Goal: Task Accomplishment & Management: Use online tool/utility

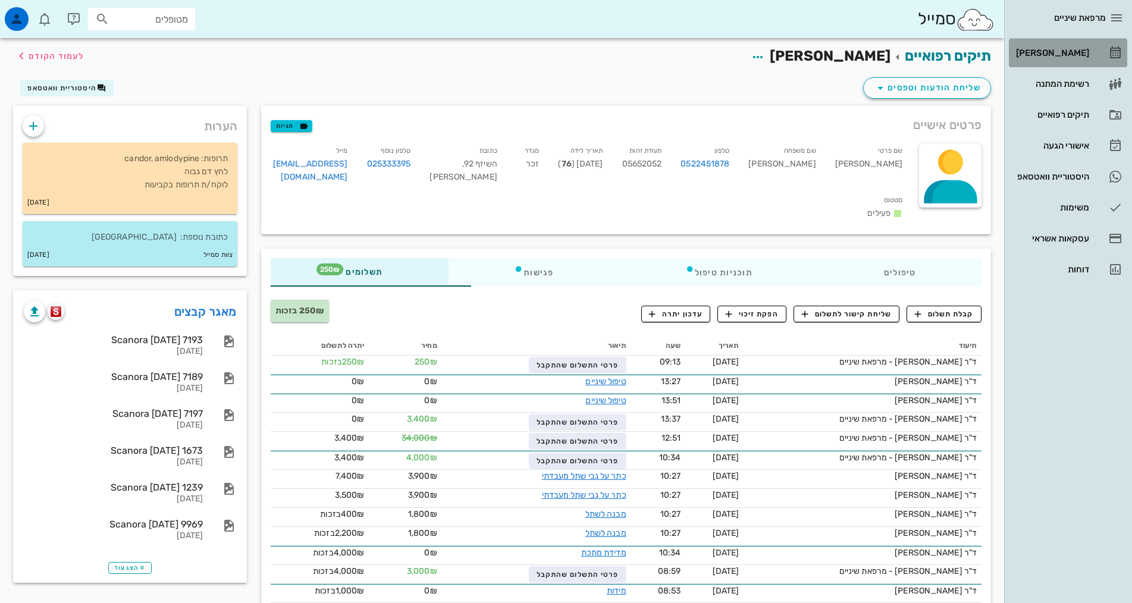
click at [1080, 59] on div "[PERSON_NAME]" at bounding box center [1052, 52] width 76 height 19
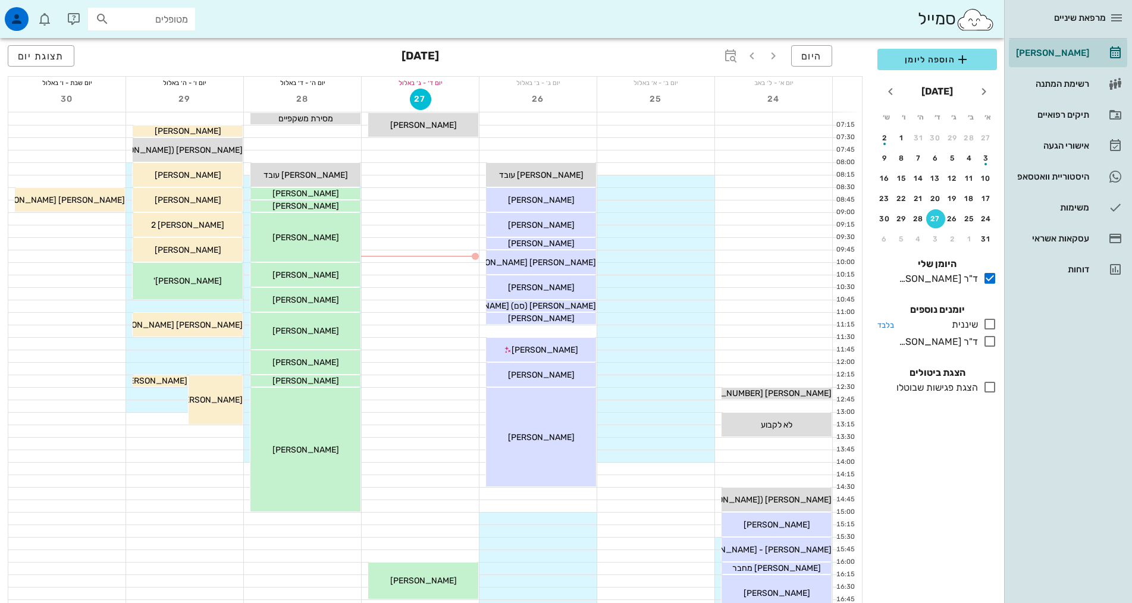
click at [993, 321] on icon at bounding box center [990, 324] width 14 height 14
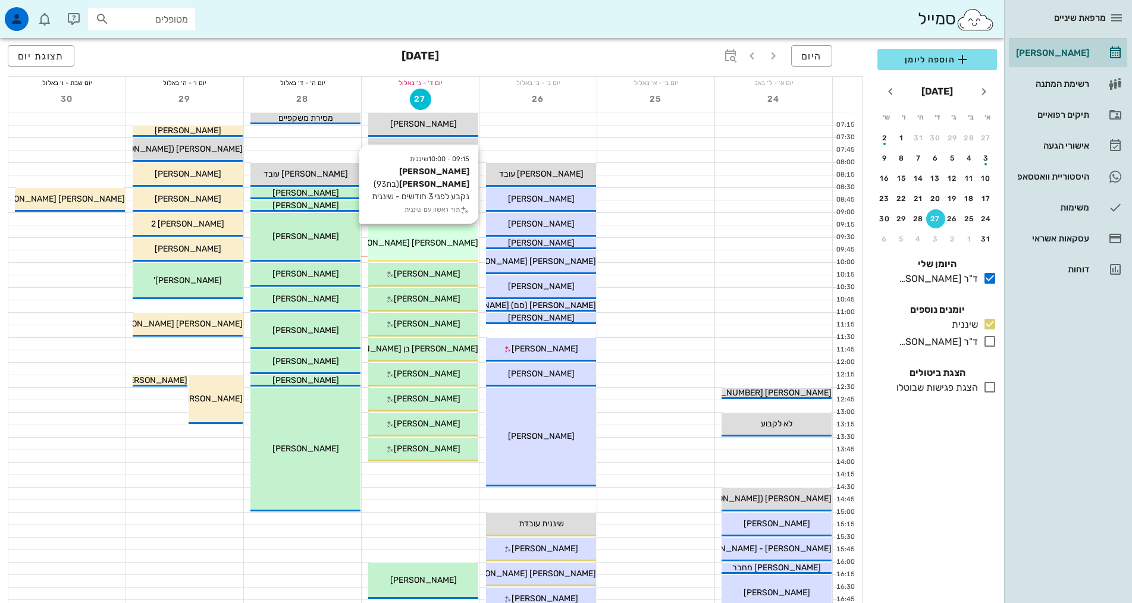
click at [454, 252] on div "09:15 - 10:00 שיננית [PERSON_NAME] [PERSON_NAME] (בת 93 ) נקבע לפני 3 חודשים - …" at bounding box center [423, 243] width 110 height 36
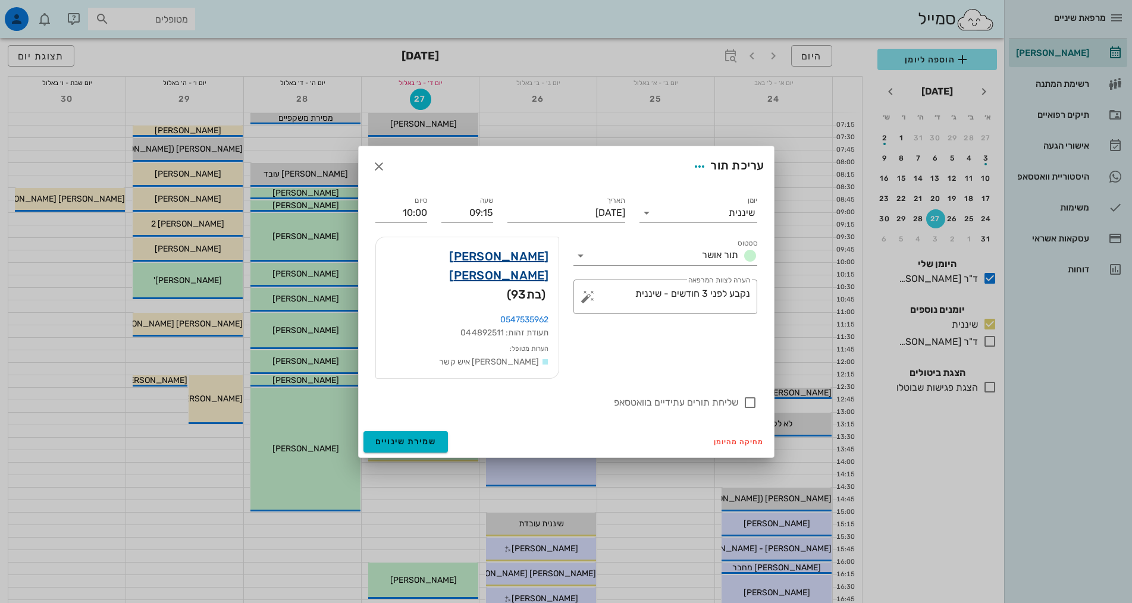
click at [521, 276] on link "[PERSON_NAME] [PERSON_NAME]" at bounding box center [467, 266] width 164 height 38
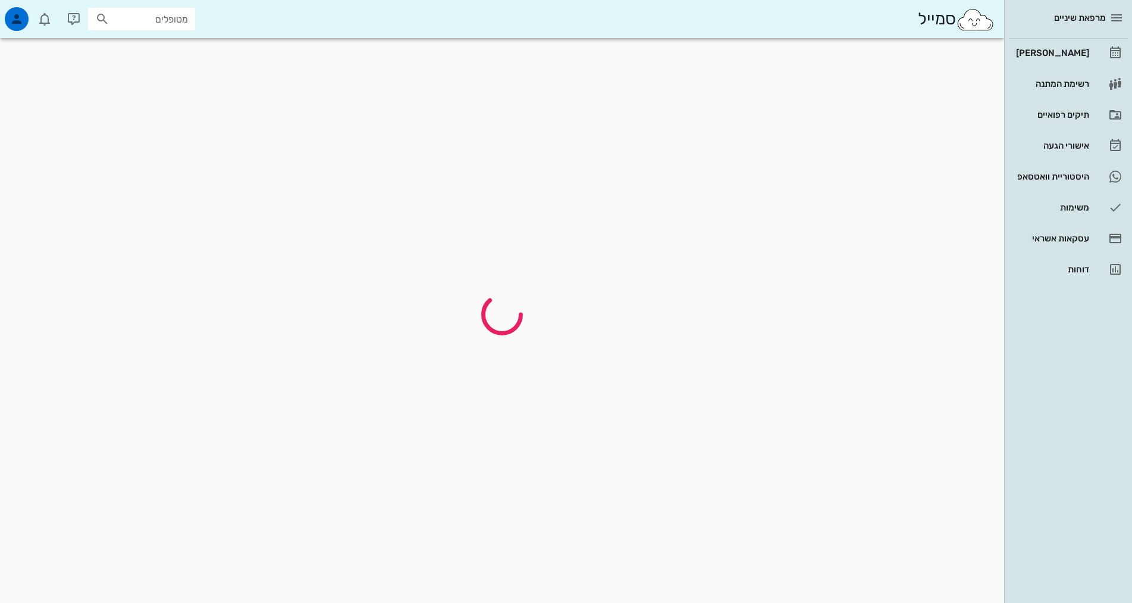
click at [521, 276] on div at bounding box center [502, 314] width 992 height 539
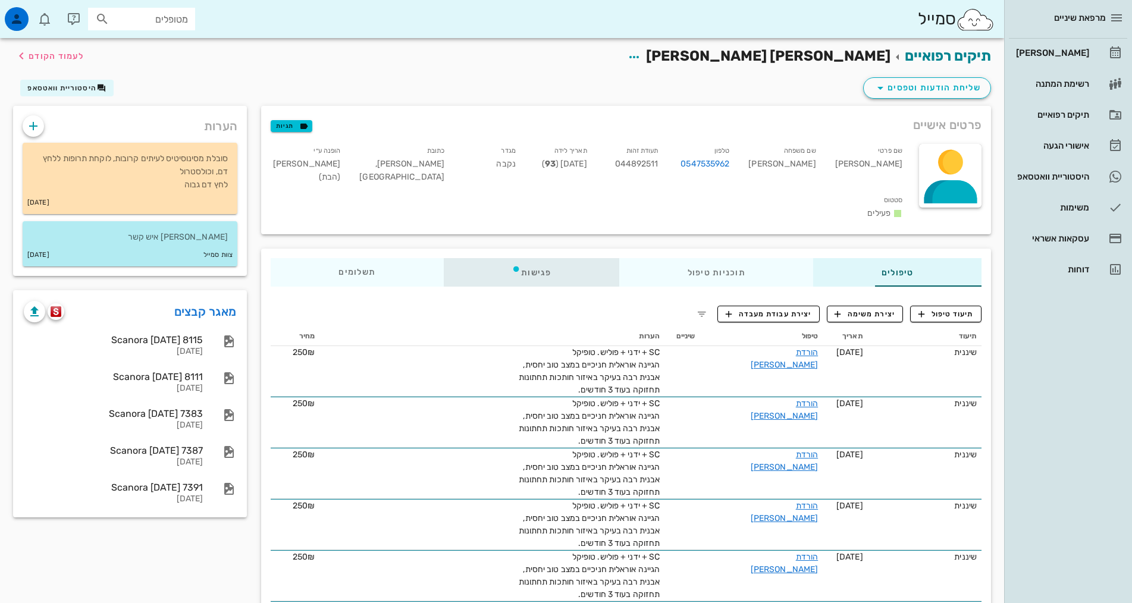
click at [481, 258] on div "פגישות" at bounding box center [531, 272] width 175 height 29
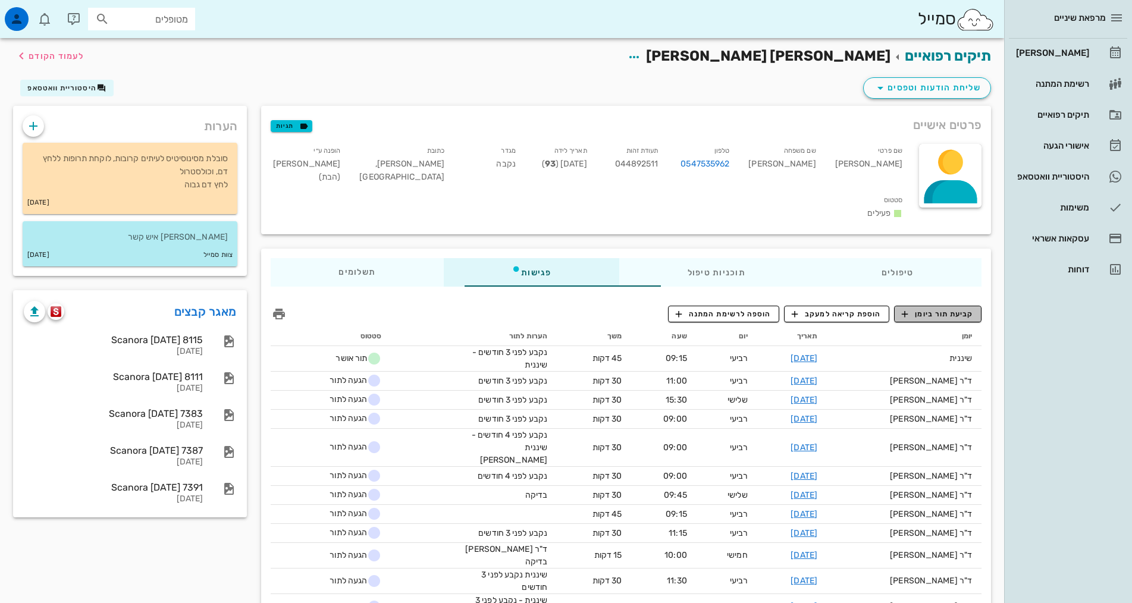
click at [973, 309] on span "קביעת תור ביומן" at bounding box center [937, 314] width 71 height 11
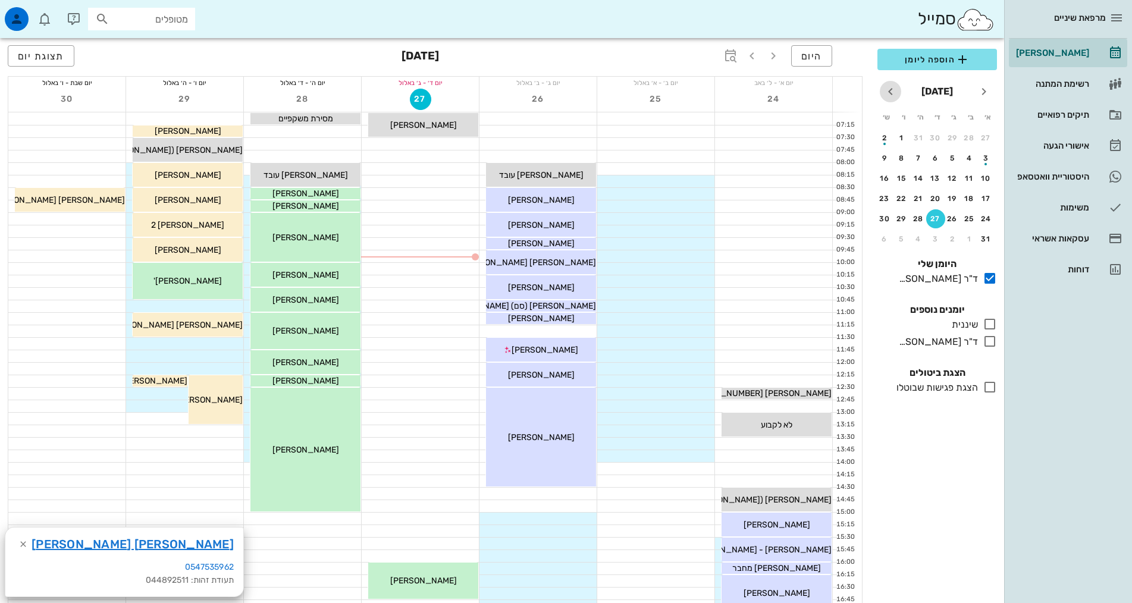
click at [894, 89] on icon "חודש הבא" at bounding box center [890, 91] width 14 height 14
click at [933, 181] on div "button" at bounding box center [935, 181] width 19 height 7
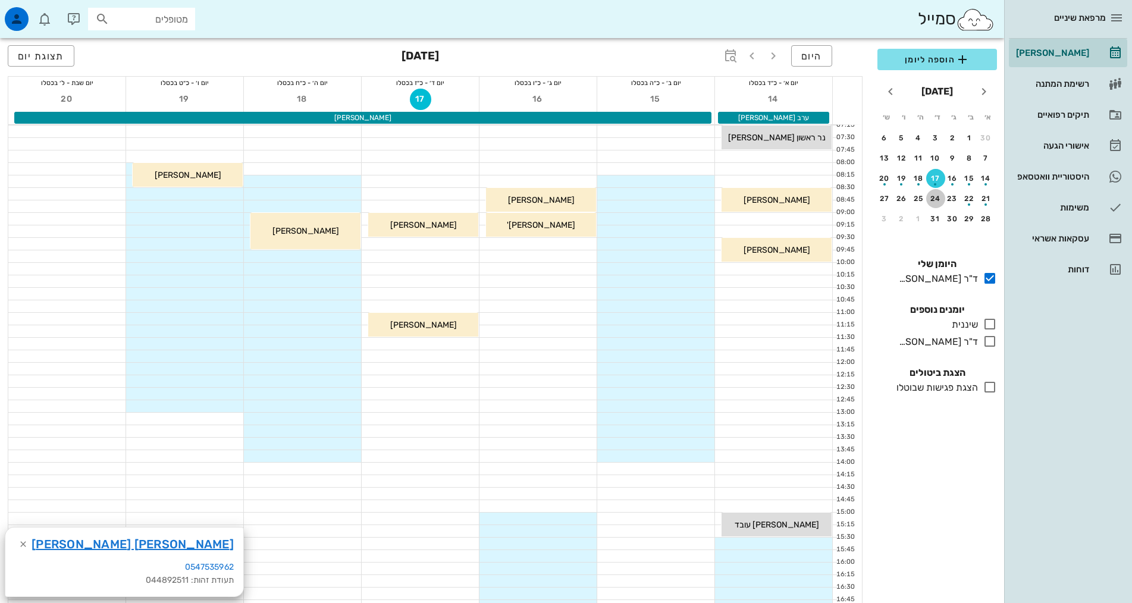
click at [937, 196] on div "24" at bounding box center [935, 198] width 19 height 8
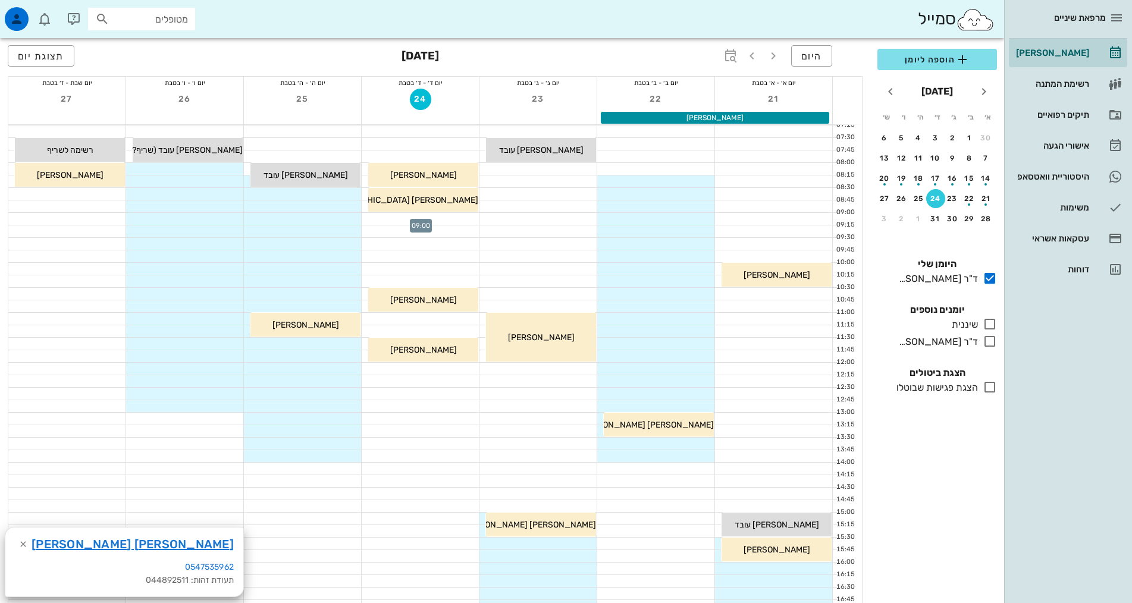
click at [444, 221] on div at bounding box center [420, 219] width 117 height 12
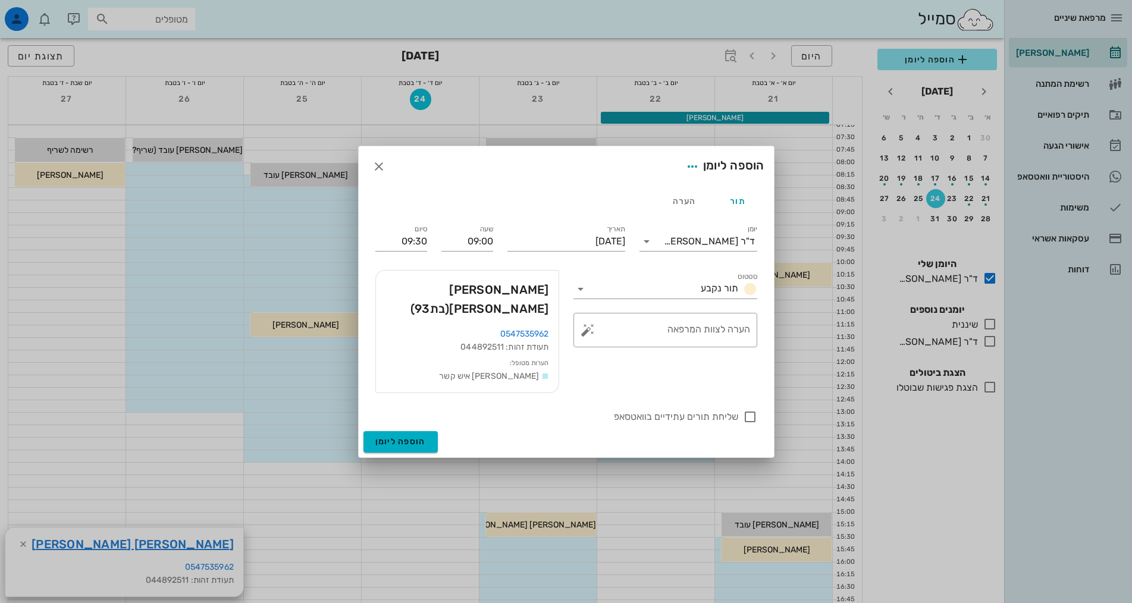
drag, startPoint x: 418, startPoint y: 172, endPoint x: 504, endPoint y: 278, distance: 136.6
click at [504, 292] on form "הוספה ליומן תור הערה יומן ד"ר [PERSON_NAME] סטטוס תור נקבע תאריך [DATE] שעה 09:…" at bounding box center [566, 301] width 415 height 311
click at [379, 174] on icon "button" at bounding box center [379, 166] width 14 height 14
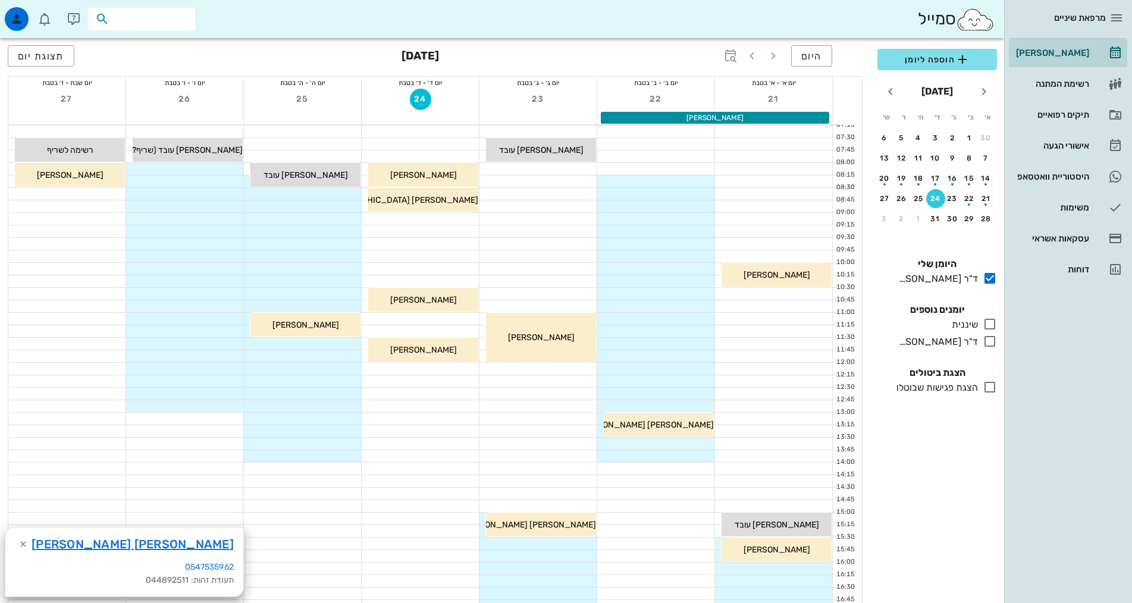
click at [125, 19] on input "text" at bounding box center [150, 18] width 76 height 15
type input "רוטנ"
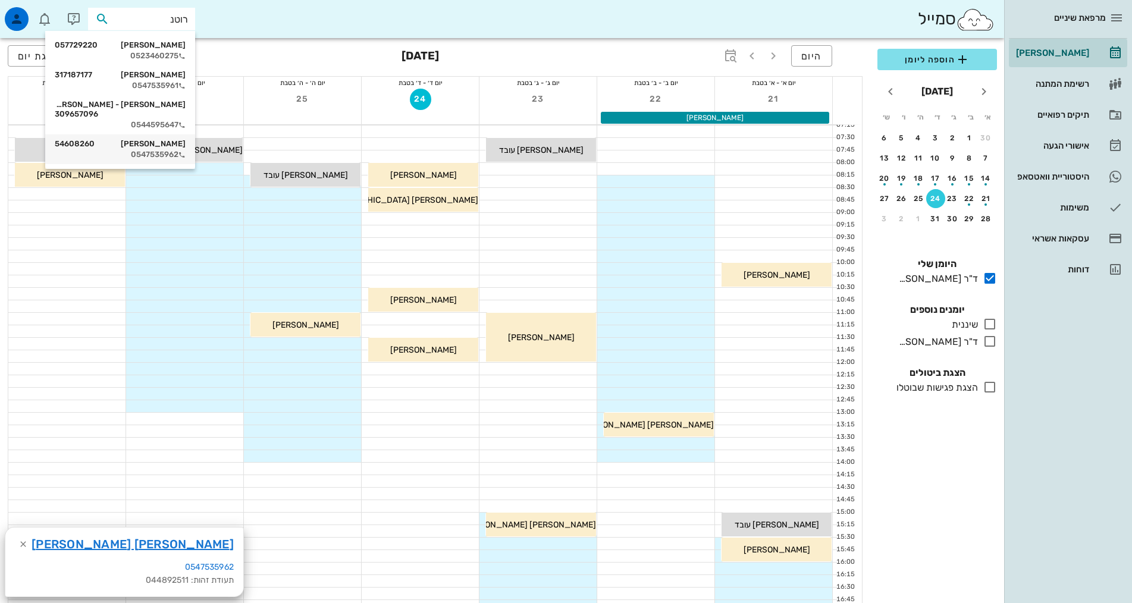
click at [141, 149] on div "[PERSON_NAME] 54608260 0547535962" at bounding box center [120, 149] width 131 height 30
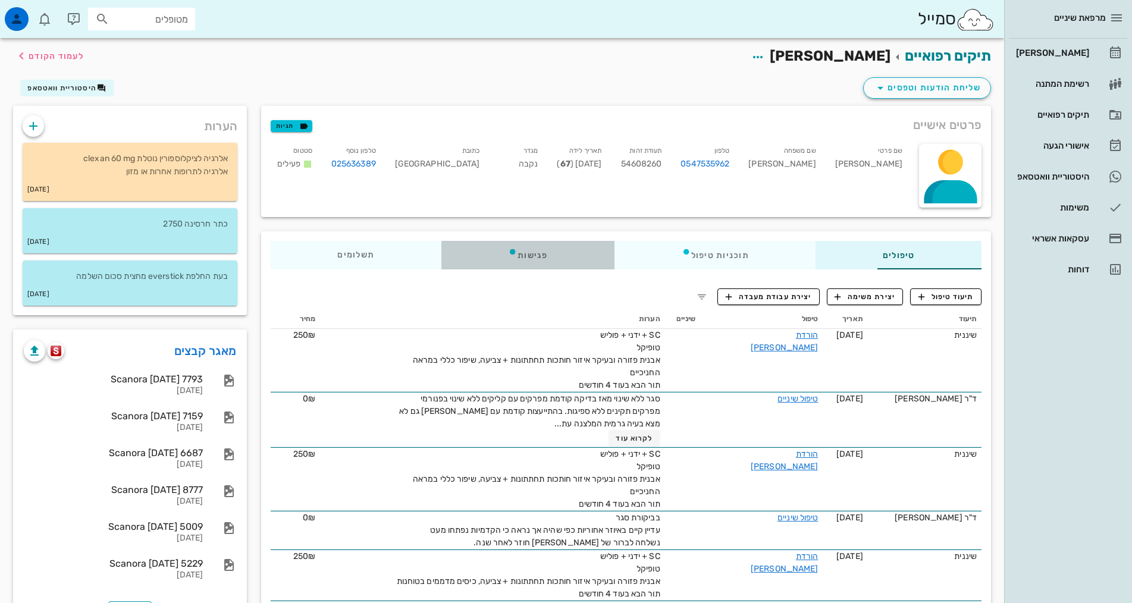
click at [481, 257] on div "פגישות" at bounding box center [527, 255] width 173 height 29
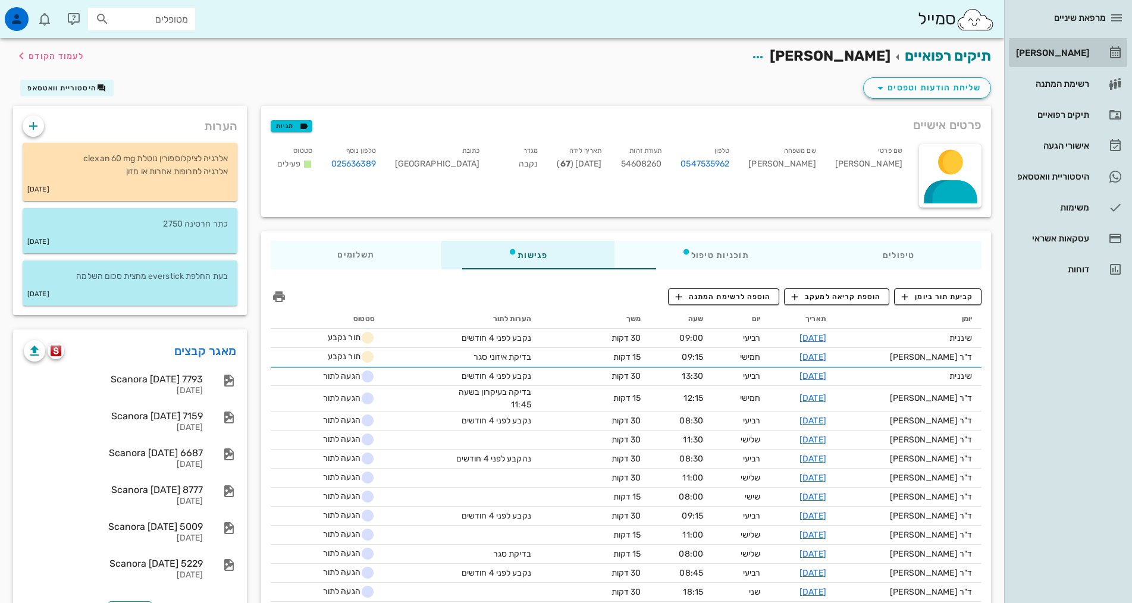
click at [1077, 50] on div "[PERSON_NAME]" at bounding box center [1052, 53] width 76 height 10
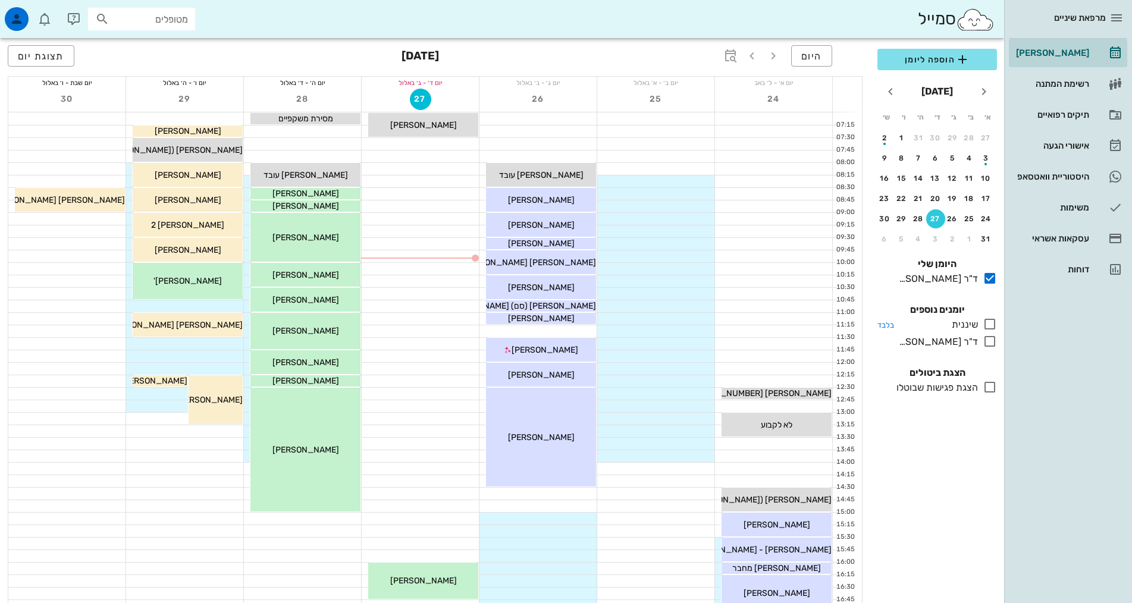
click at [992, 325] on icon at bounding box center [990, 324] width 14 height 14
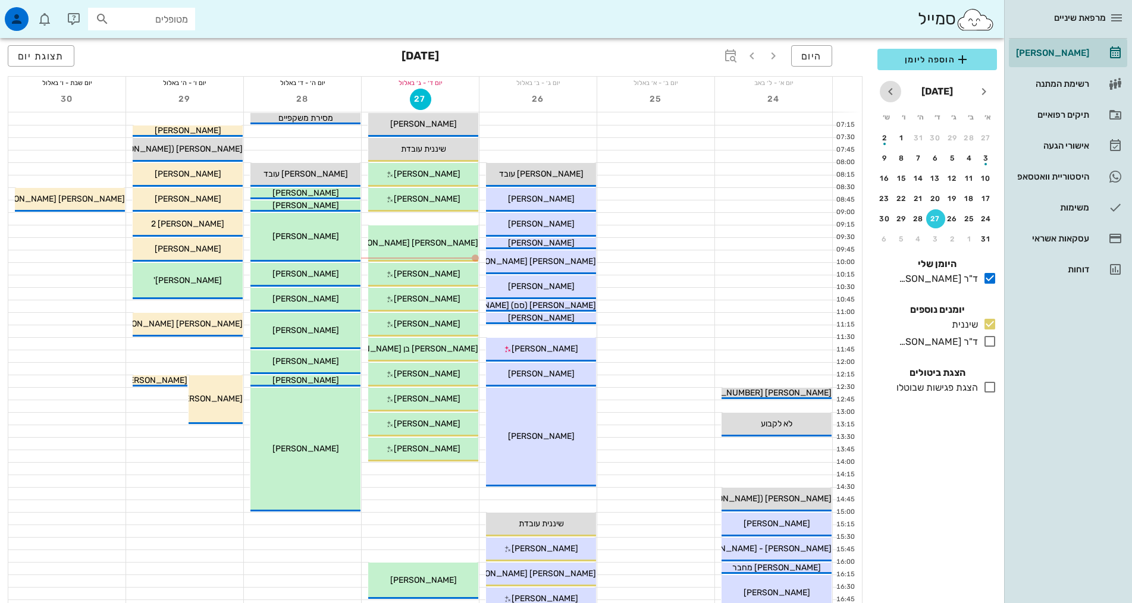
click at [889, 90] on icon "חודש הבא" at bounding box center [890, 91] width 14 height 14
click at [936, 193] on button "24" at bounding box center [935, 198] width 19 height 19
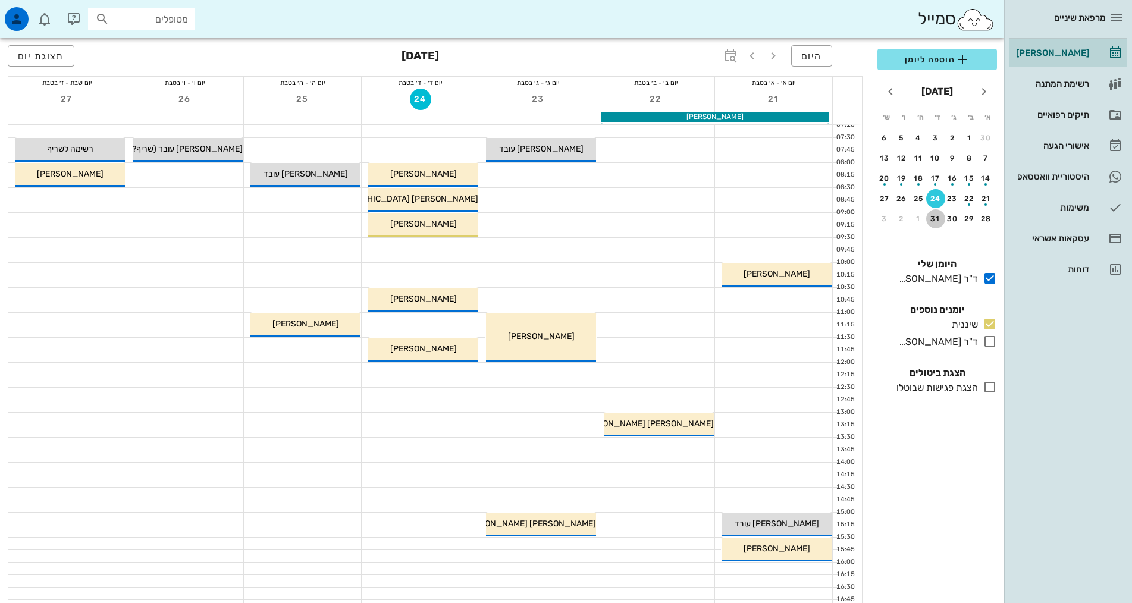
click at [931, 217] on div "31" at bounding box center [935, 219] width 19 height 8
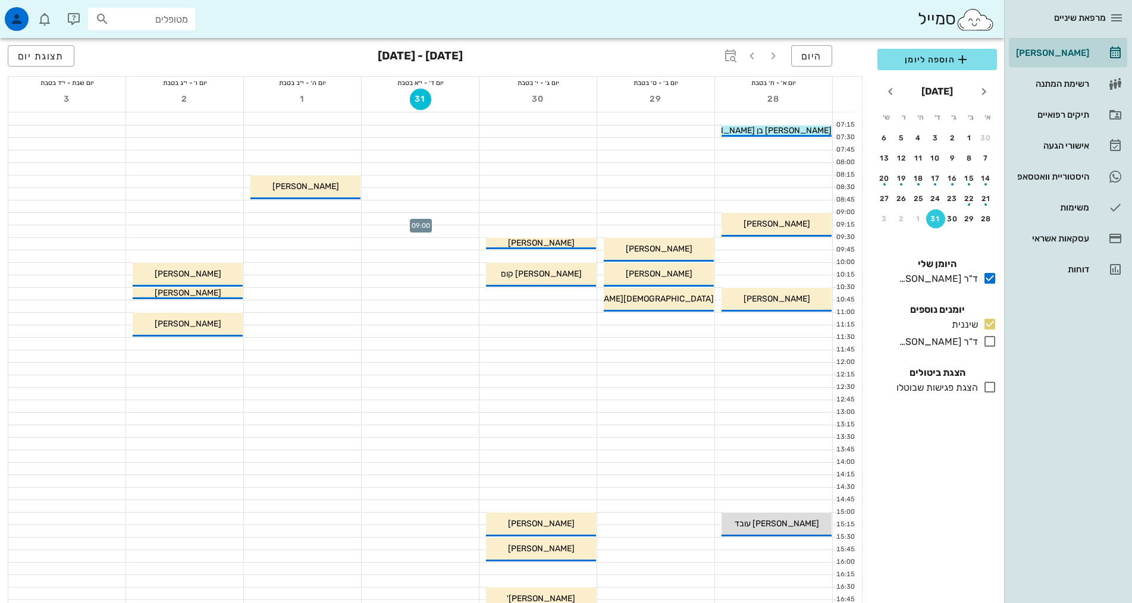
click at [430, 218] on div at bounding box center [420, 219] width 117 height 12
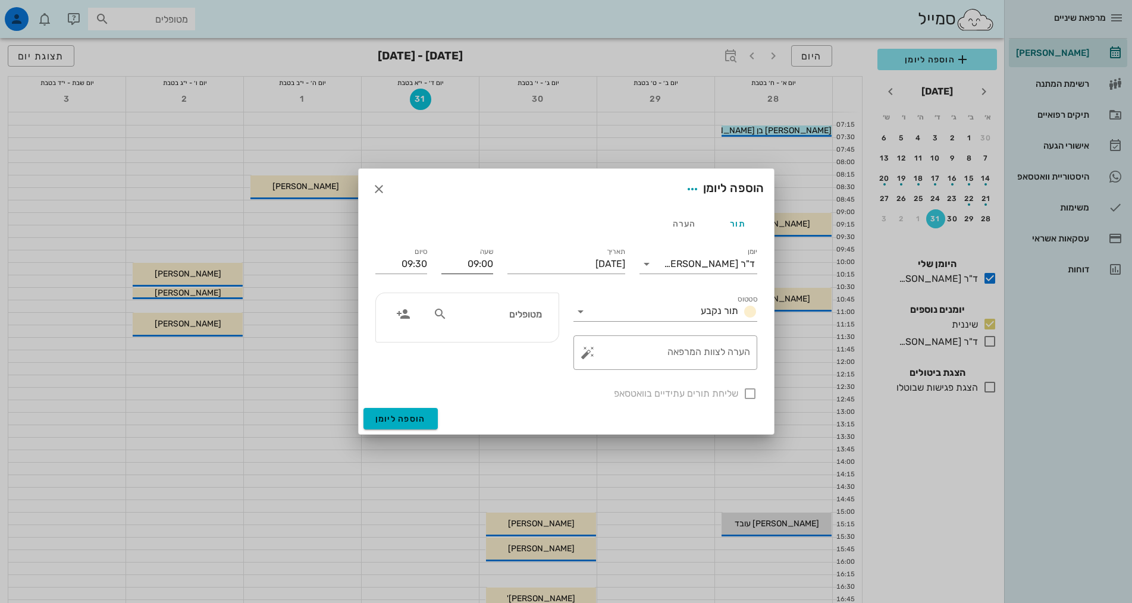
click at [481, 268] on input "09:00" at bounding box center [467, 264] width 52 height 19
click at [423, 266] on input "09:30" at bounding box center [401, 264] width 52 height 19
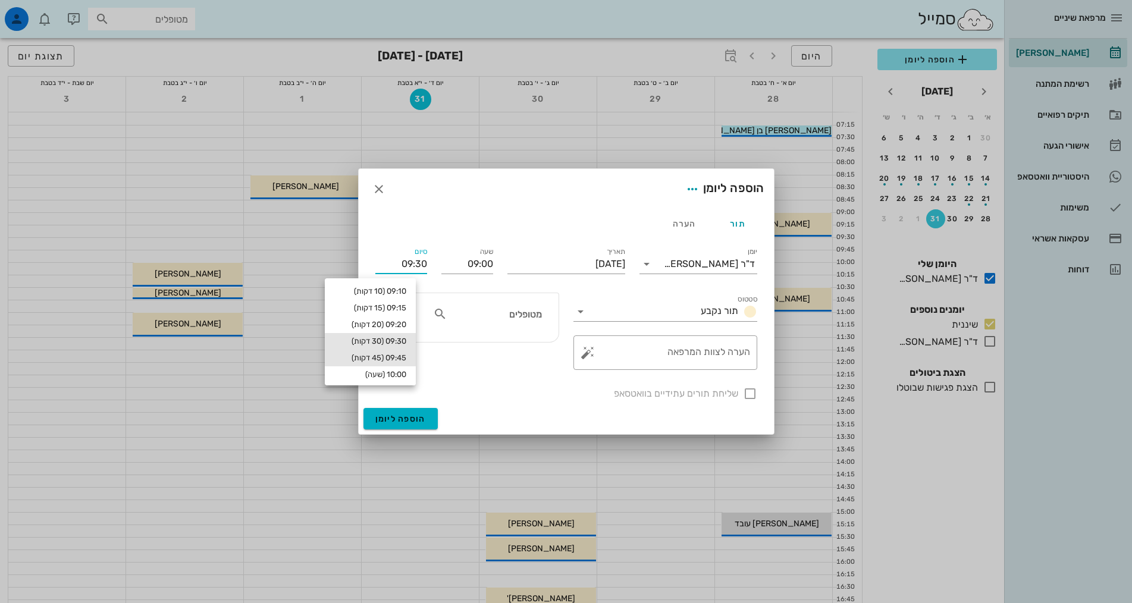
click at [393, 361] on div "09:45 (45 דקות)" at bounding box center [370, 358] width 72 height 10
type input "09:45"
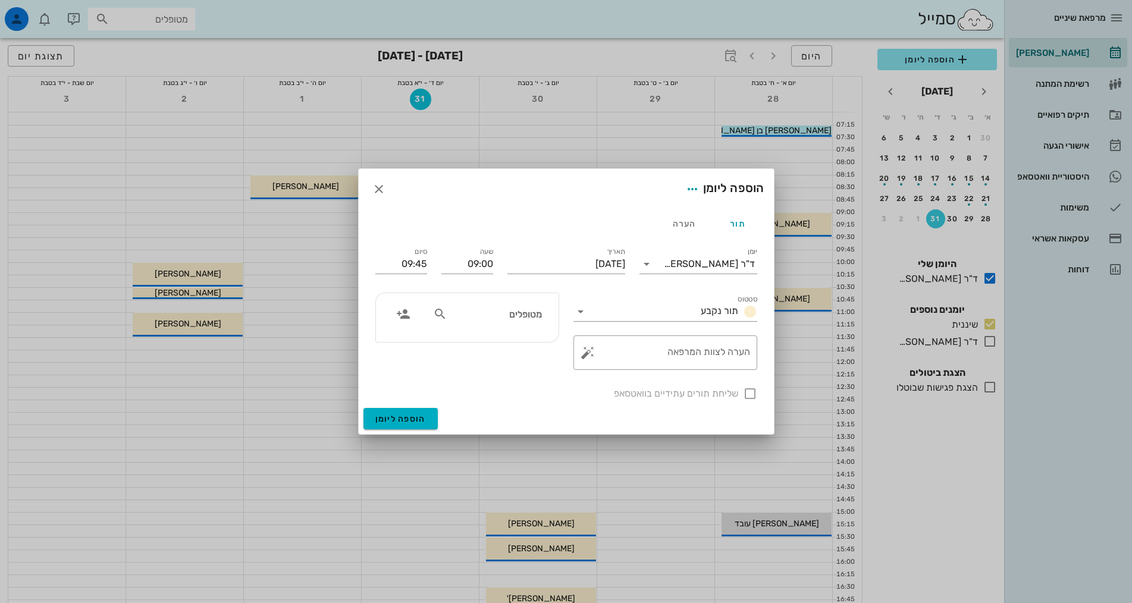
click at [485, 310] on input "מטופלים" at bounding box center [496, 313] width 92 height 15
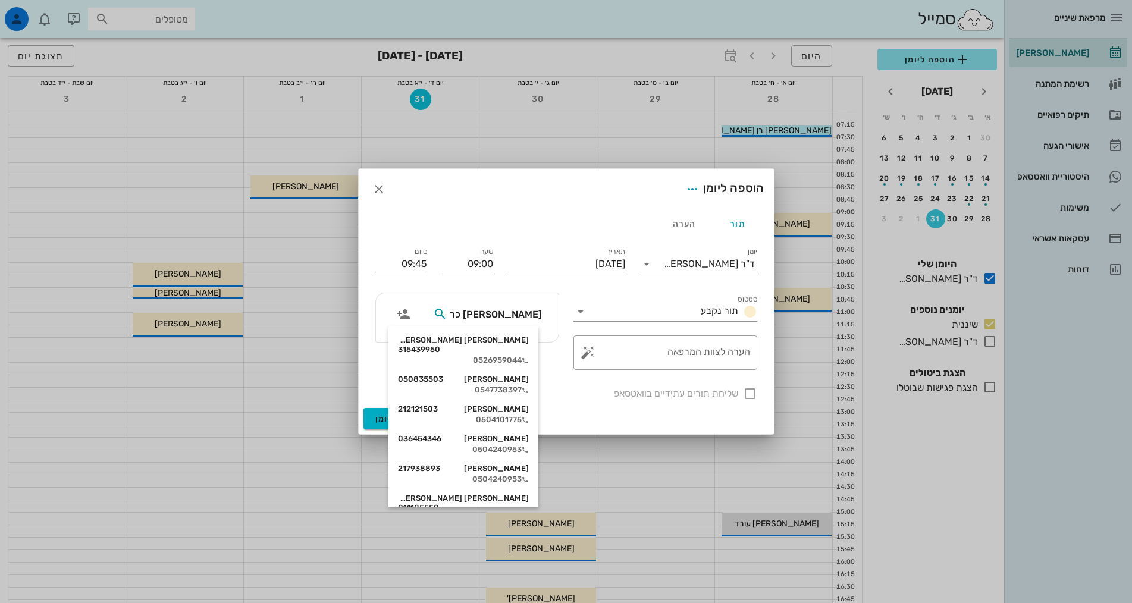
type input "כהן כרמ"
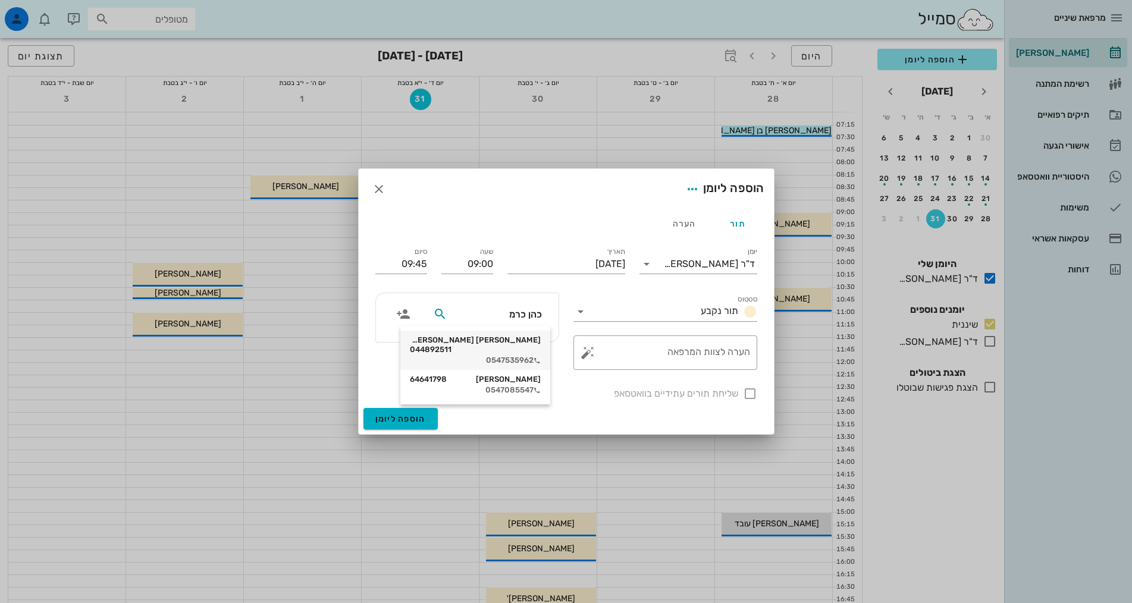
click at [487, 344] on div "[PERSON_NAME] [PERSON_NAME] 044892511" at bounding box center [475, 344] width 131 height 19
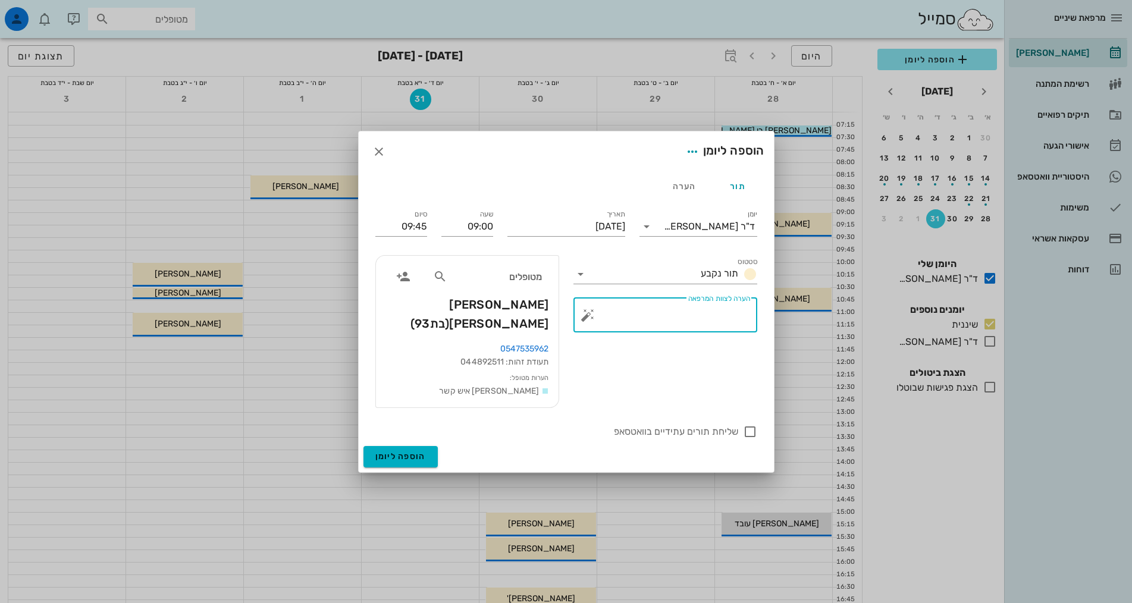
click at [677, 324] on textarea "הערה לצוות המרפאה" at bounding box center [670, 318] width 160 height 29
type textarea "נקבע לפני 4 חודשים"
click at [419, 451] on span "הוספה ליומן" at bounding box center [400, 456] width 51 height 10
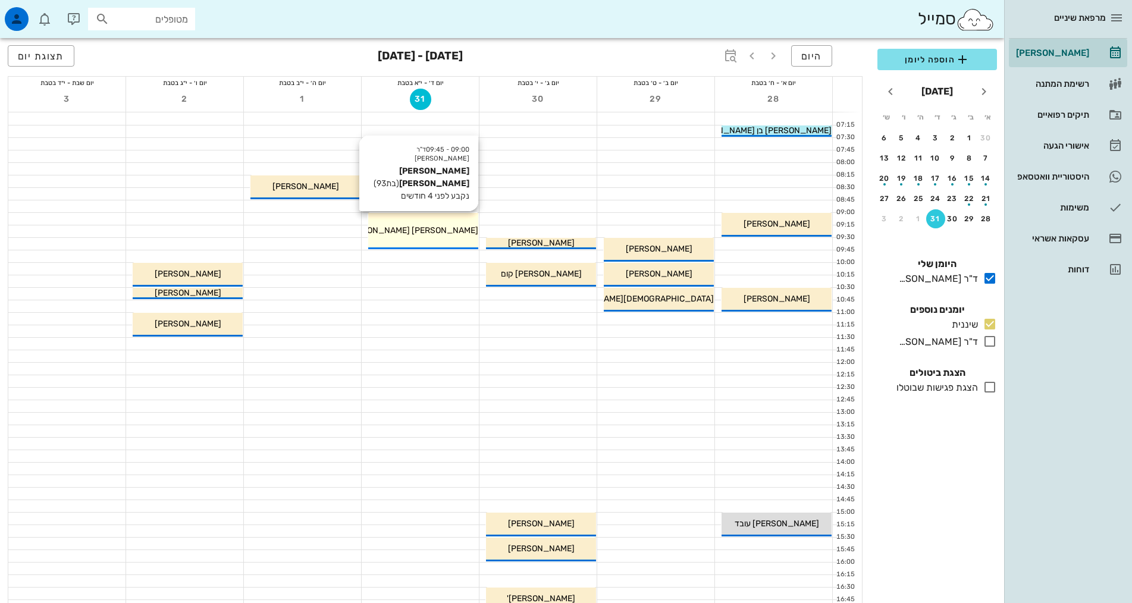
click at [435, 227] on span "[PERSON_NAME] [PERSON_NAME]" at bounding box center [410, 230] width 135 height 10
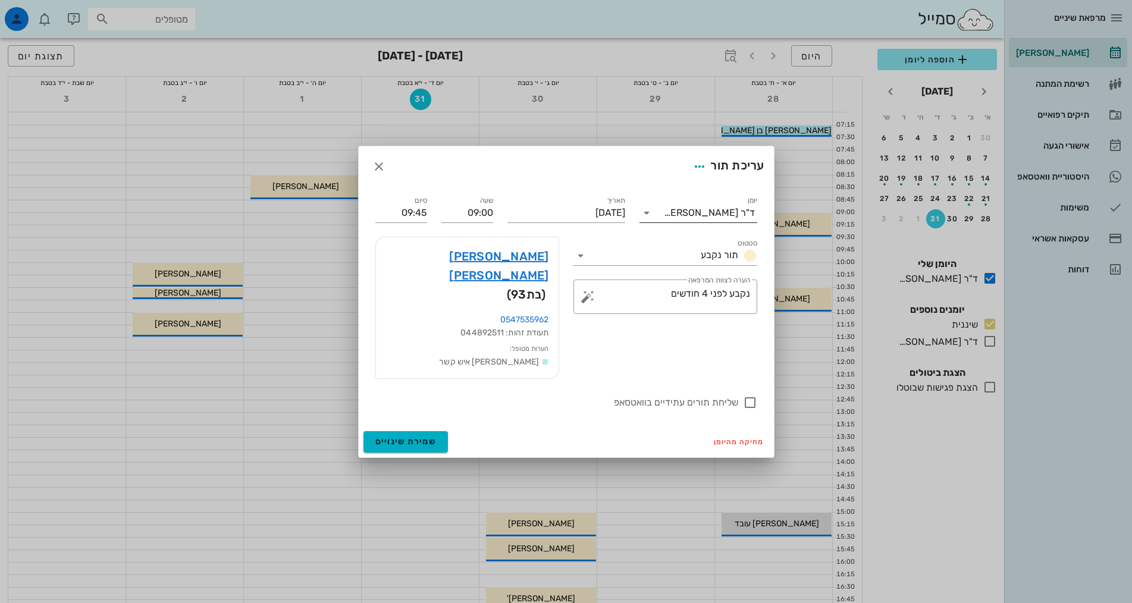
click at [711, 218] on div "ד"ר [PERSON_NAME]" at bounding box center [709, 213] width 91 height 11
click at [723, 272] on div "שיננית" at bounding box center [698, 269] width 99 height 11
click at [412, 437] on span "שמירת שינויים" at bounding box center [405, 442] width 61 height 10
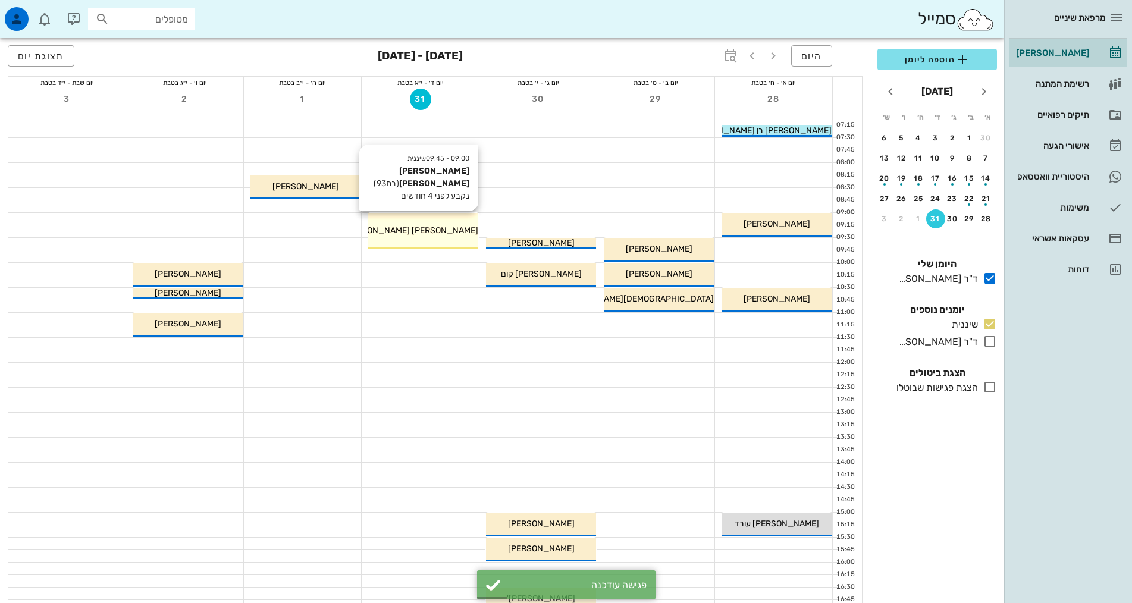
click at [410, 232] on span "[PERSON_NAME] [PERSON_NAME]" at bounding box center [410, 230] width 135 height 10
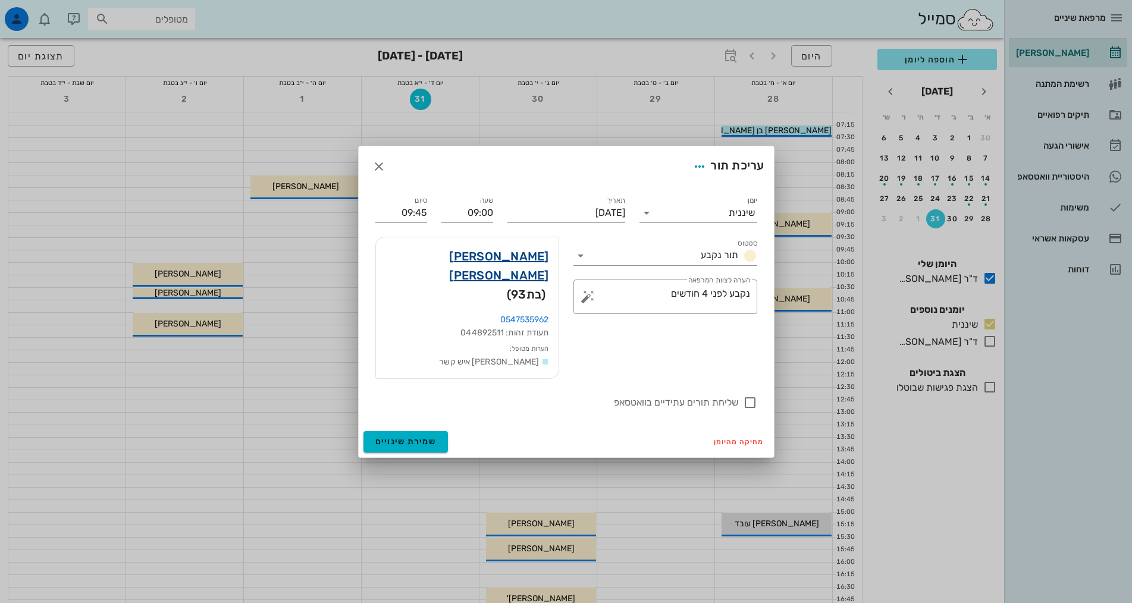
click at [532, 276] on link "[PERSON_NAME] [PERSON_NAME]" at bounding box center [467, 266] width 164 height 38
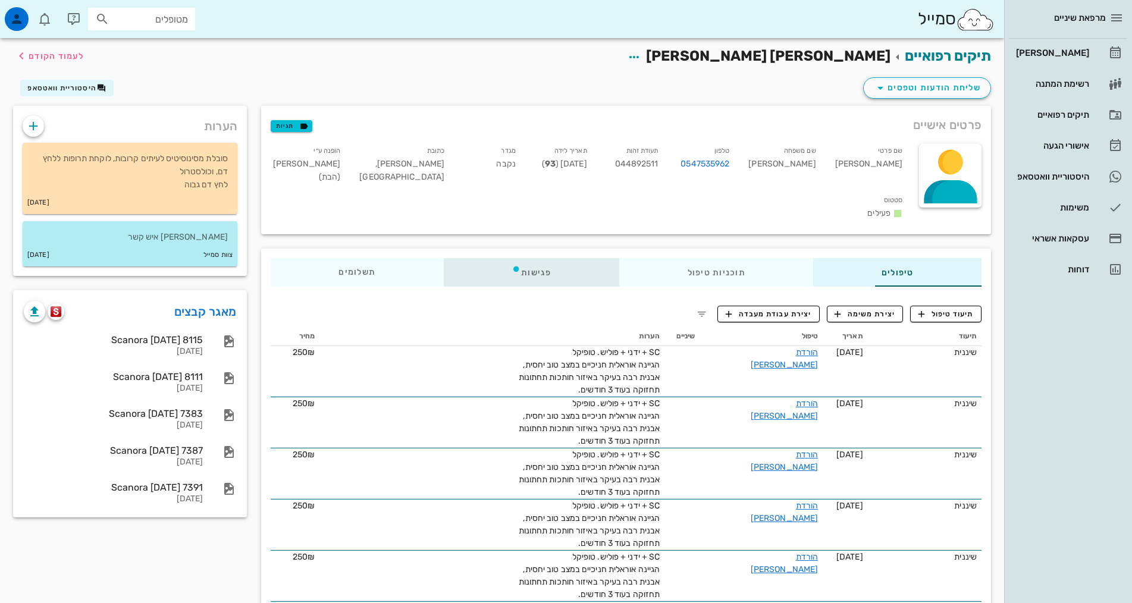
click at [485, 258] on div "פגישות" at bounding box center [531, 272] width 175 height 29
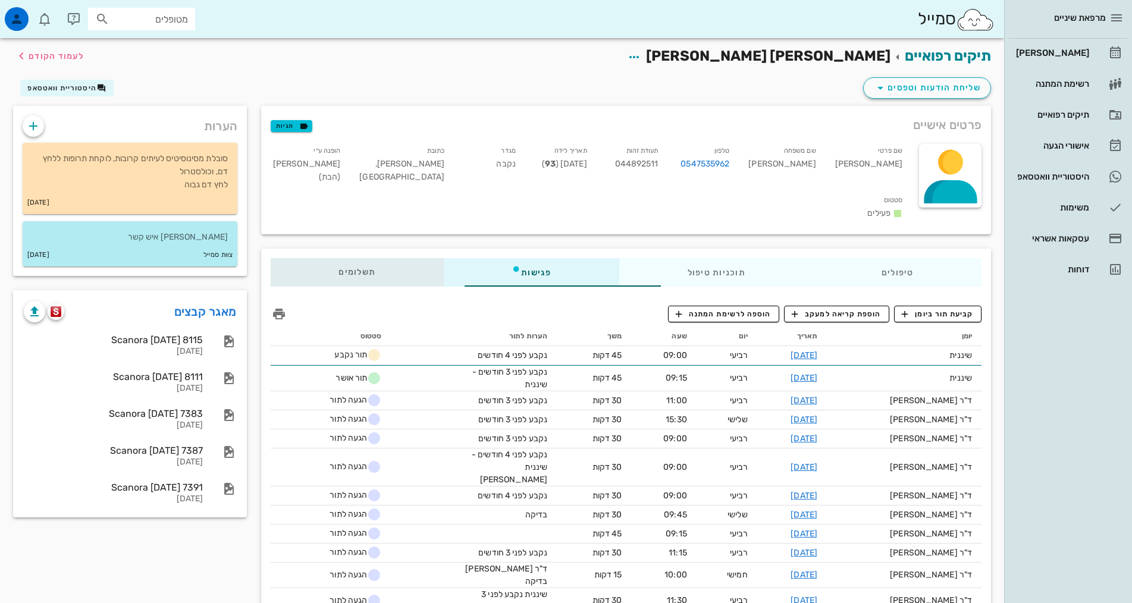
drag, startPoint x: 268, startPoint y: 253, endPoint x: 428, endPoint y: 283, distance: 163.3
click at [338, 268] on span "תשלומים 0₪" at bounding box center [356, 272] width 37 height 8
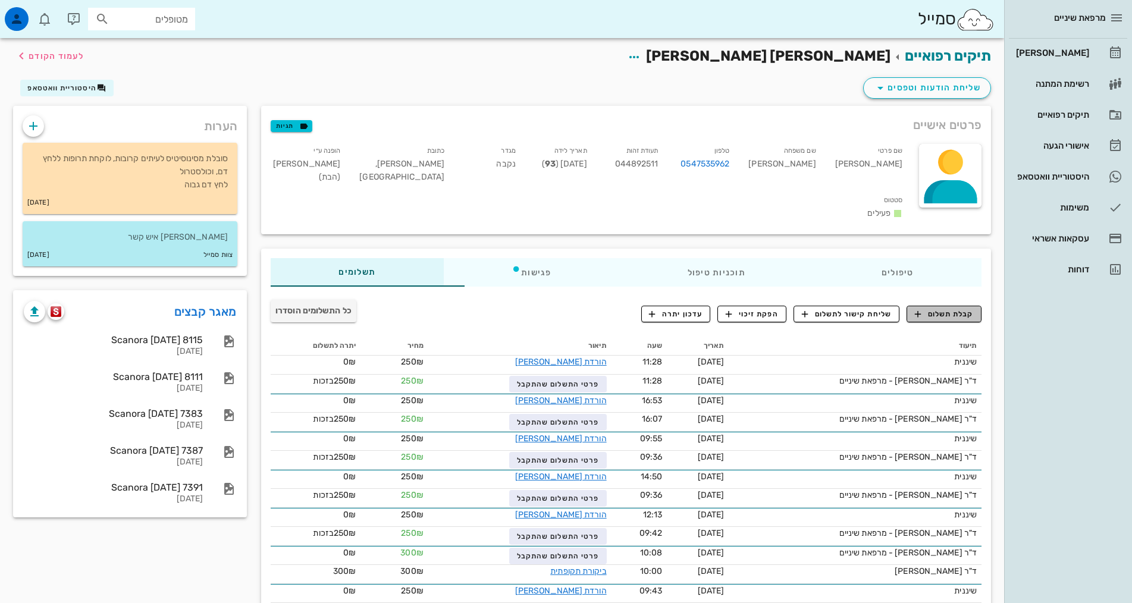
click at [954, 306] on button "קבלת תשלום" at bounding box center [943, 314] width 75 height 17
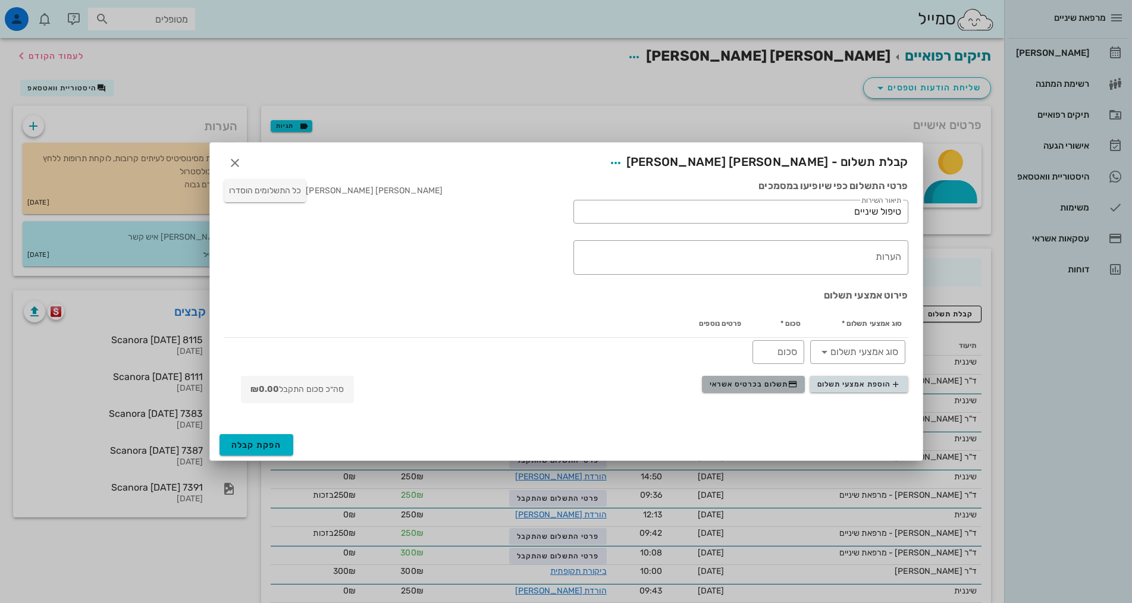
click at [791, 388] on icon "button" at bounding box center [793, 384] width 10 height 10
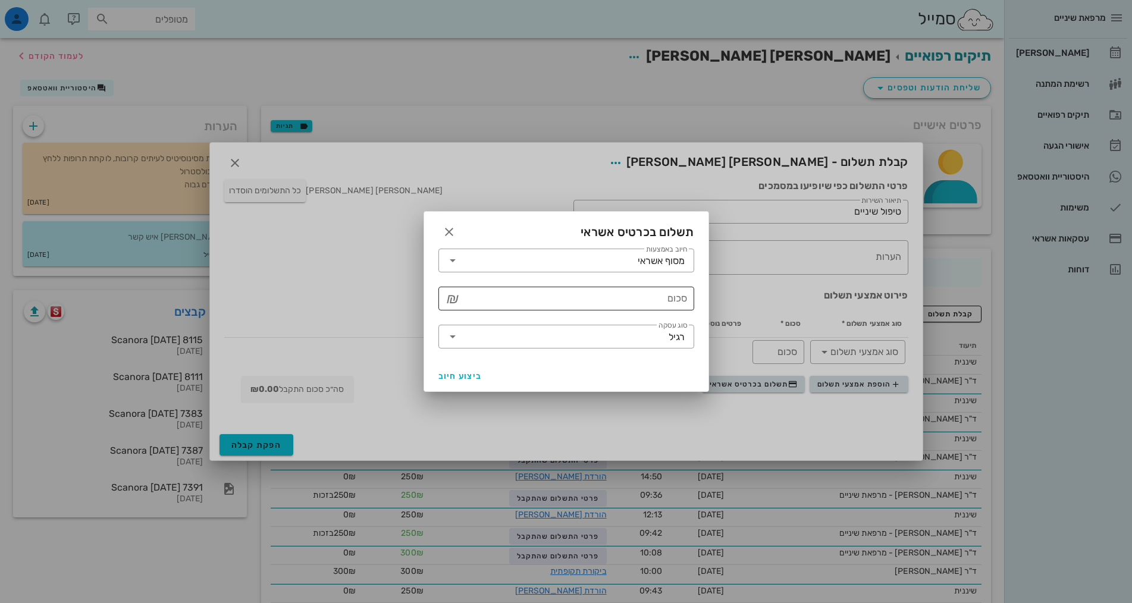
click at [672, 303] on input "סכום" at bounding box center [574, 298] width 225 height 19
type input "250"
click at [460, 371] on span "ביצוע חיוב" at bounding box center [460, 376] width 44 height 10
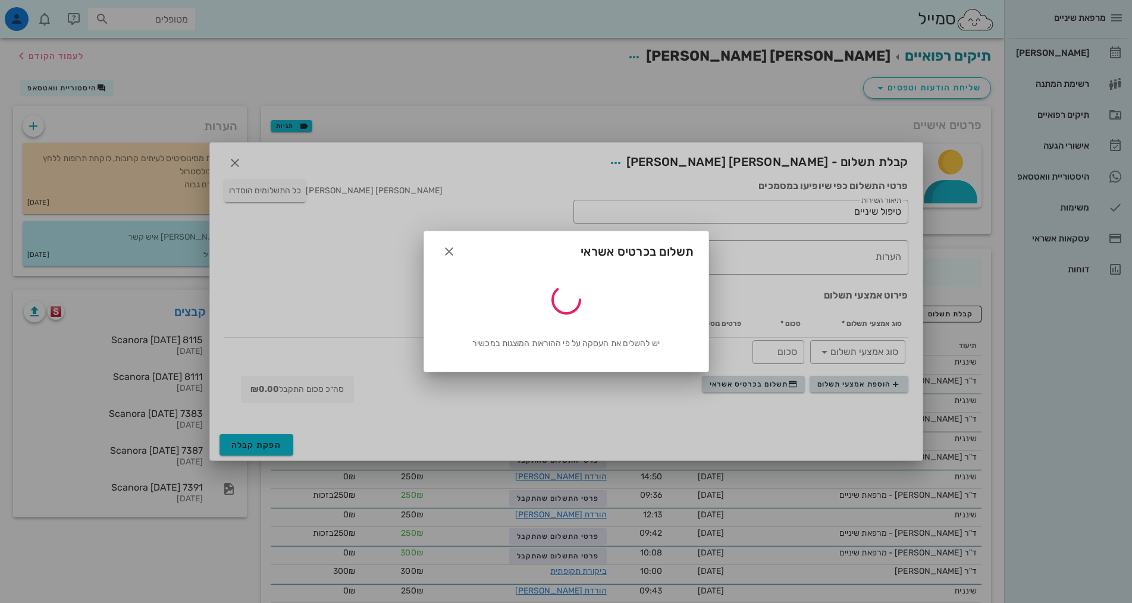
type input "250"
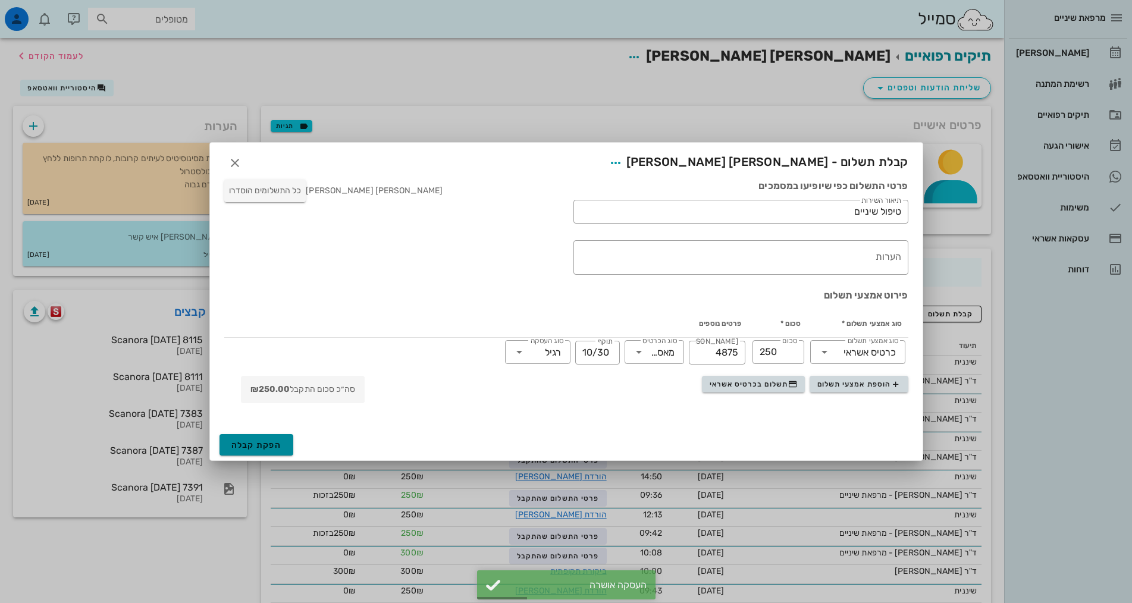
click at [261, 437] on button "הפקת קבלה" at bounding box center [256, 444] width 74 height 21
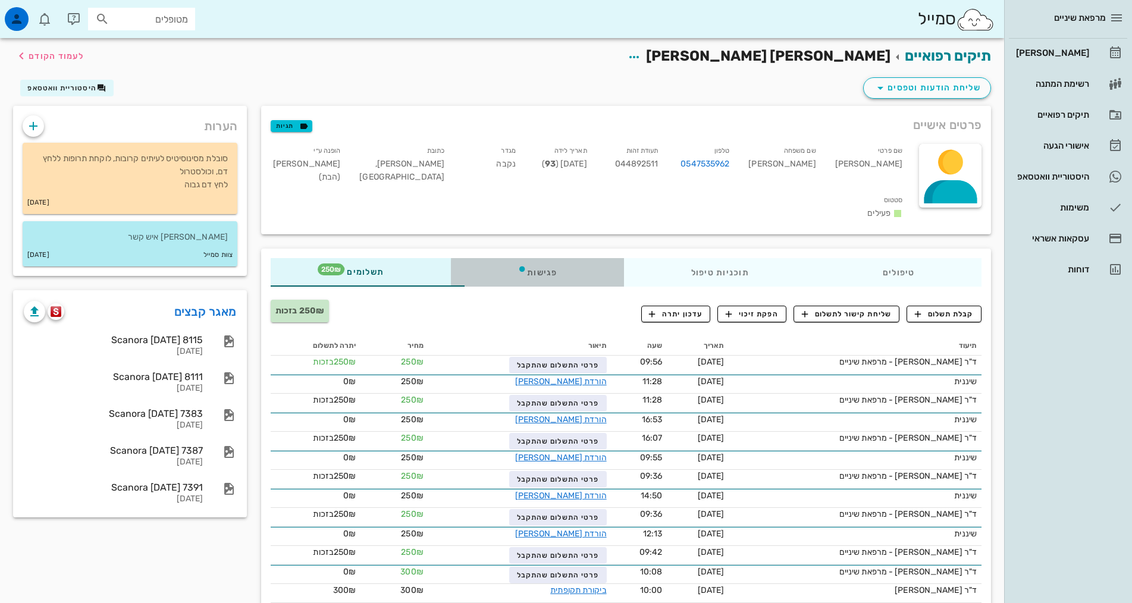
click at [485, 258] on div "פגישות" at bounding box center [537, 272] width 173 height 29
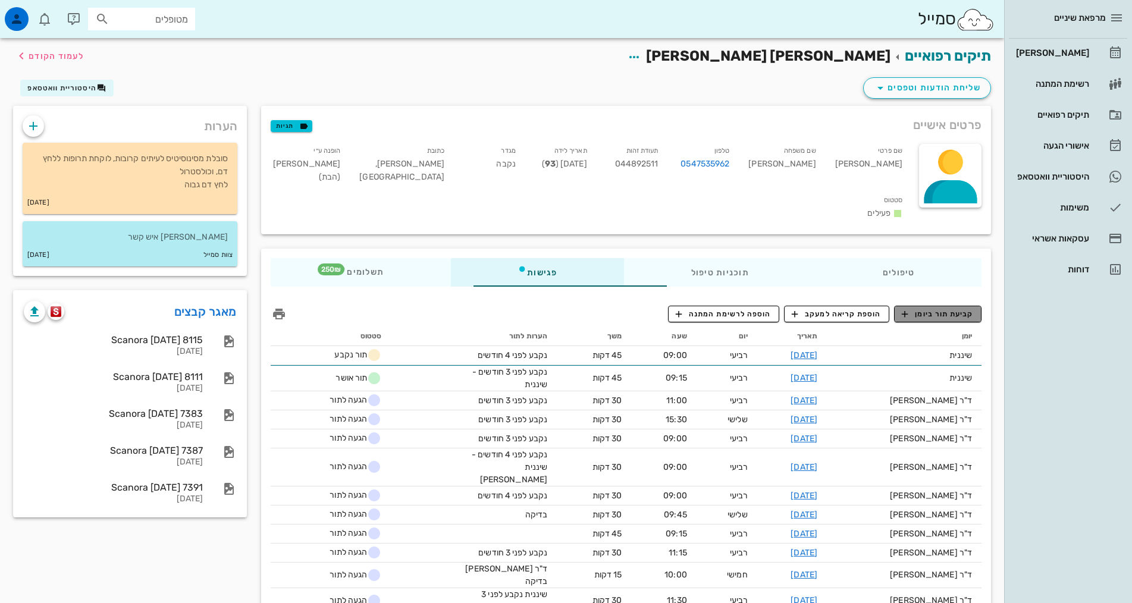
click at [928, 309] on span "קביעת תור ביומן" at bounding box center [937, 314] width 71 height 11
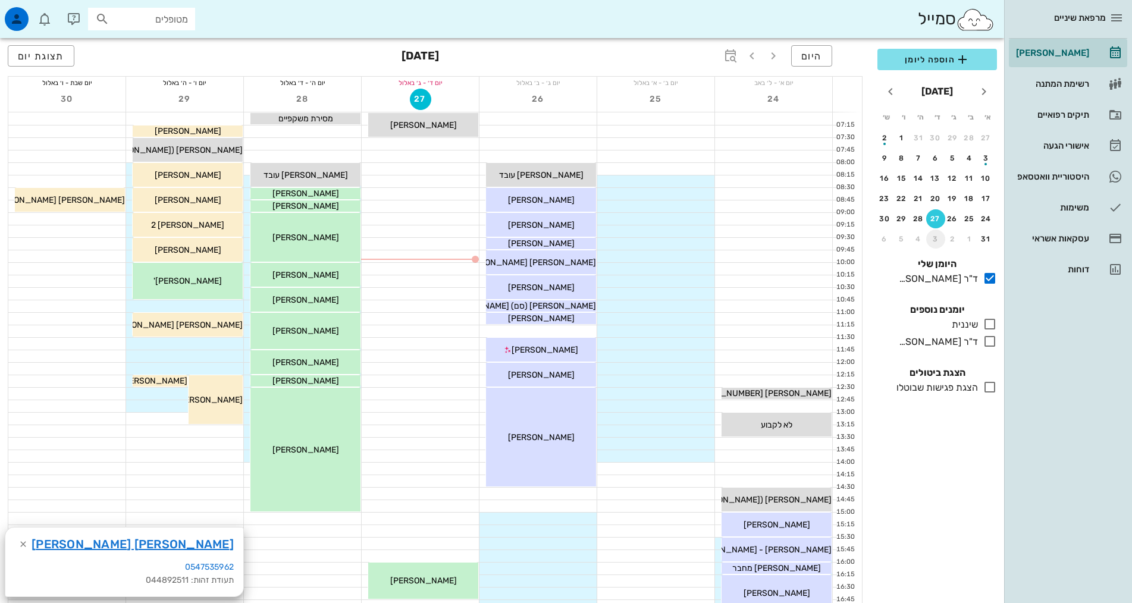
click at [931, 241] on div "3" at bounding box center [935, 239] width 19 height 8
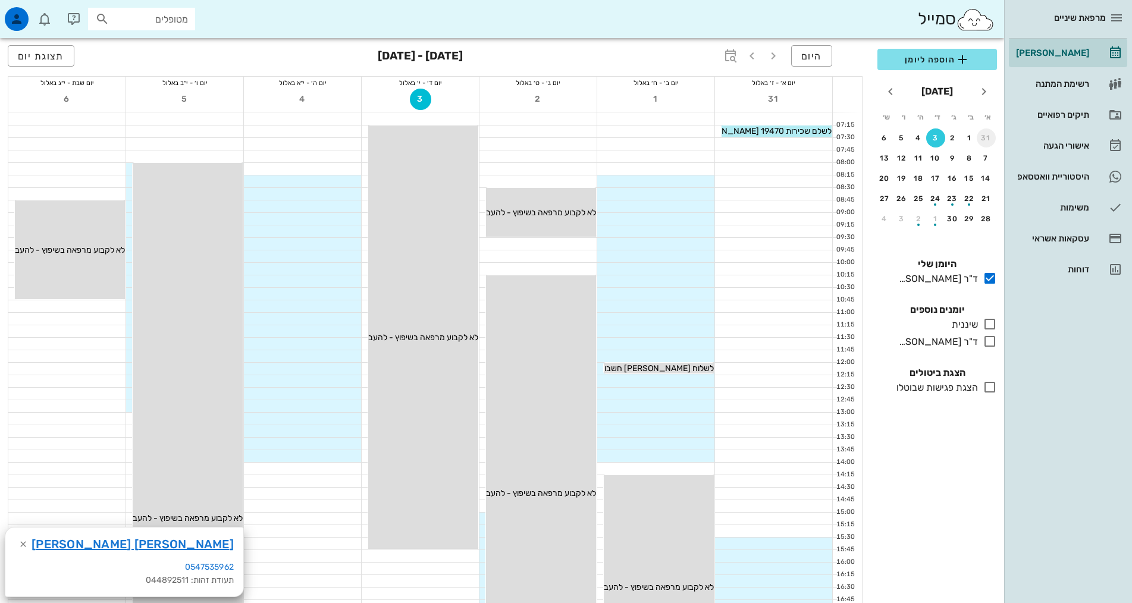
click at [990, 137] on div "31" at bounding box center [986, 138] width 19 height 8
click at [933, 219] on div "27" at bounding box center [936, 219] width 18 height 8
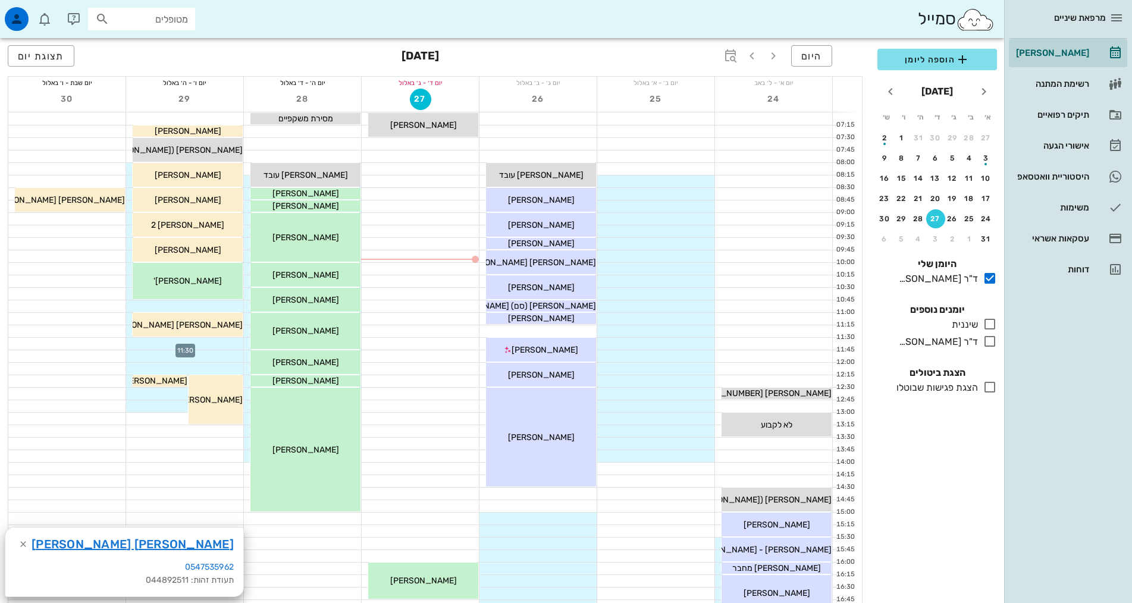
click at [224, 343] on div at bounding box center [184, 344] width 117 height 12
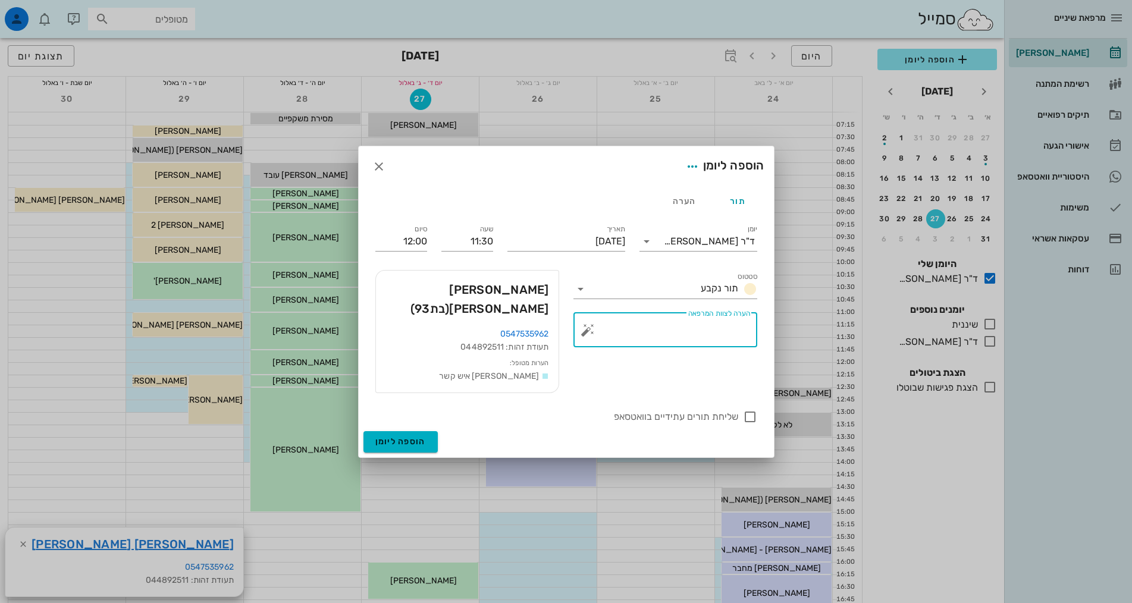
click at [696, 335] on textarea "הערה לצוות המרפאה" at bounding box center [670, 333] width 160 height 29
type textarea "בדיקה"
click at [413, 431] on button "הוספה ליומן" at bounding box center [400, 441] width 74 height 21
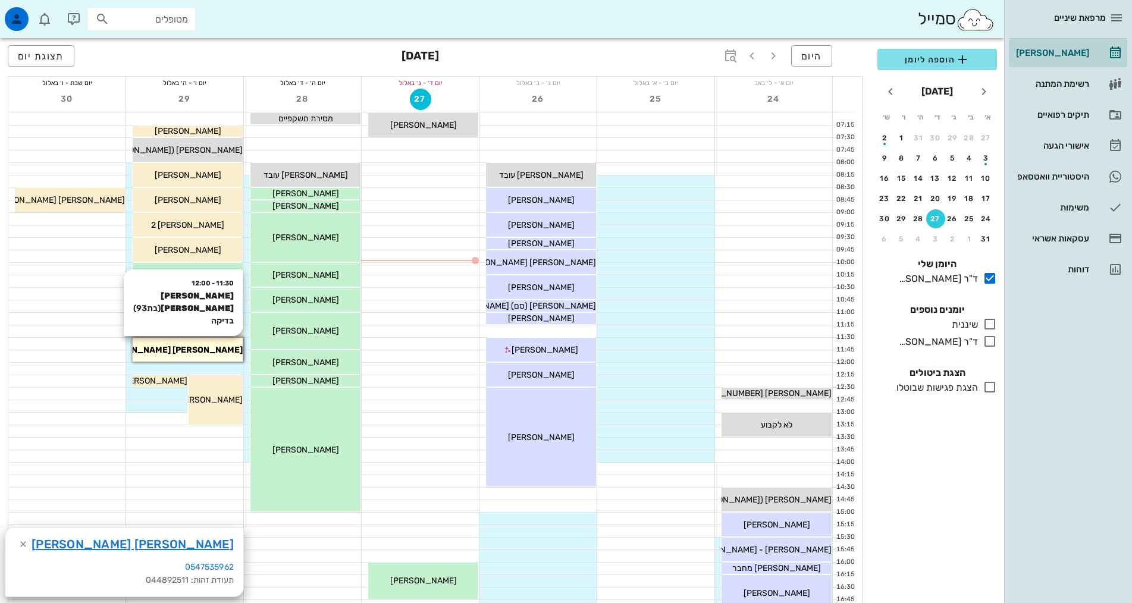
click at [232, 347] on div "[PERSON_NAME] [PERSON_NAME]" at bounding box center [188, 350] width 110 height 12
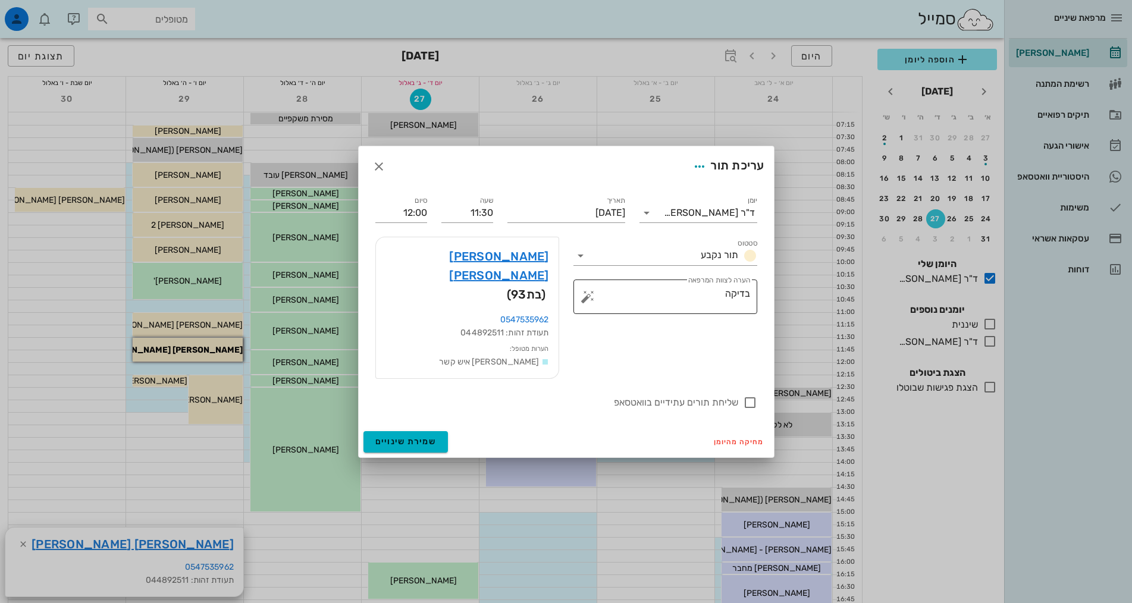
click at [642, 310] on textarea "בדיקה" at bounding box center [670, 299] width 160 height 29
type textarea "בדיקה - סובלת מכאבים משהו מפריע"
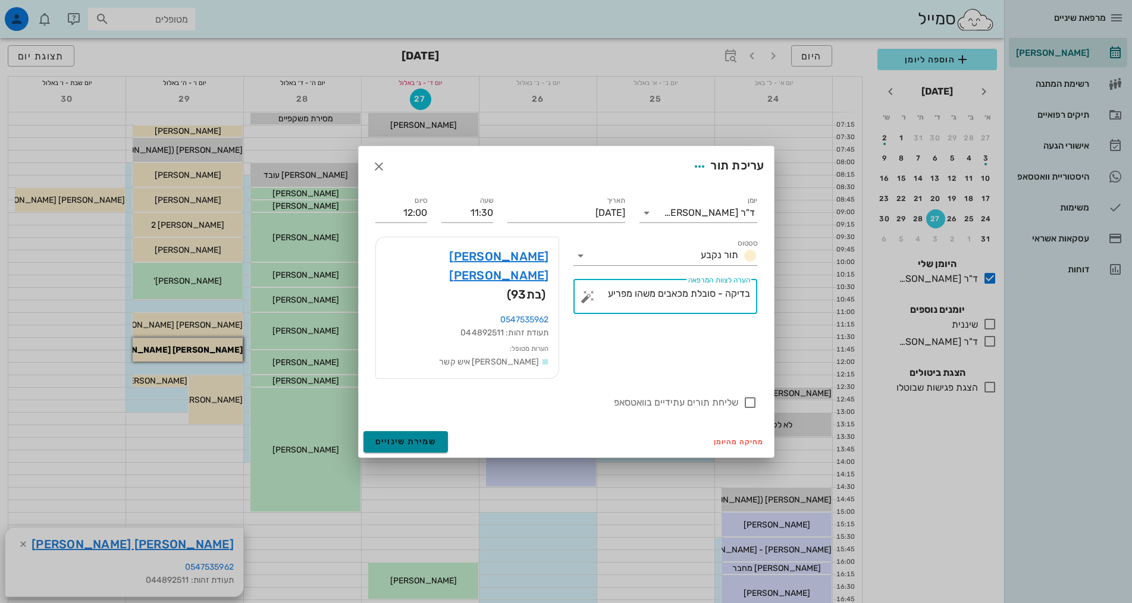
click at [406, 437] on span "שמירת שינויים" at bounding box center [405, 442] width 61 height 10
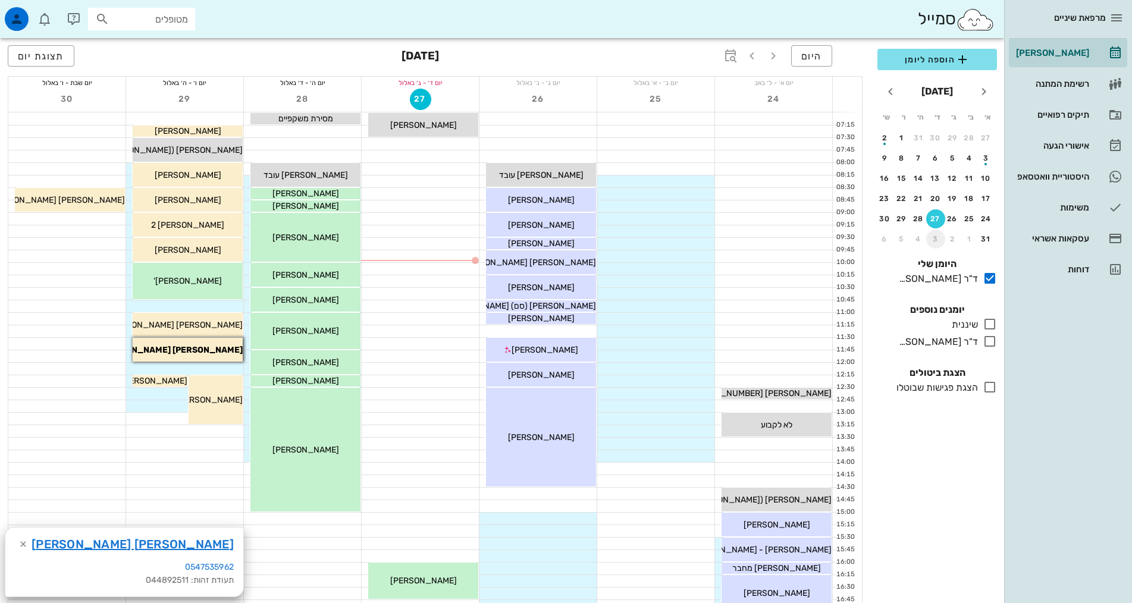
click at [938, 240] on div "3" at bounding box center [935, 239] width 19 height 8
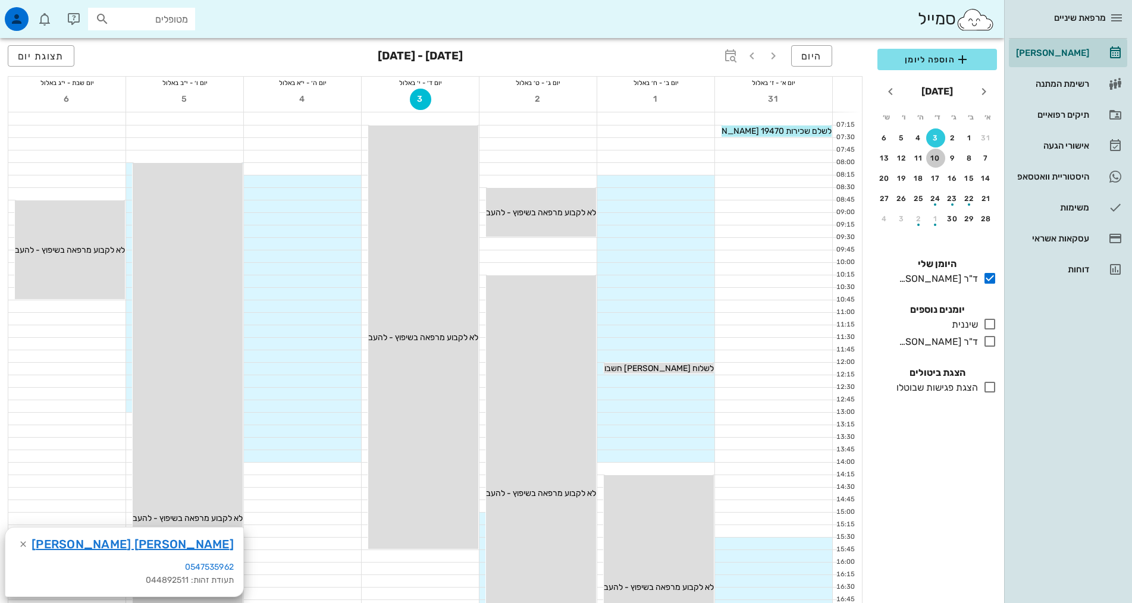
click at [934, 157] on div "10" at bounding box center [935, 158] width 19 height 8
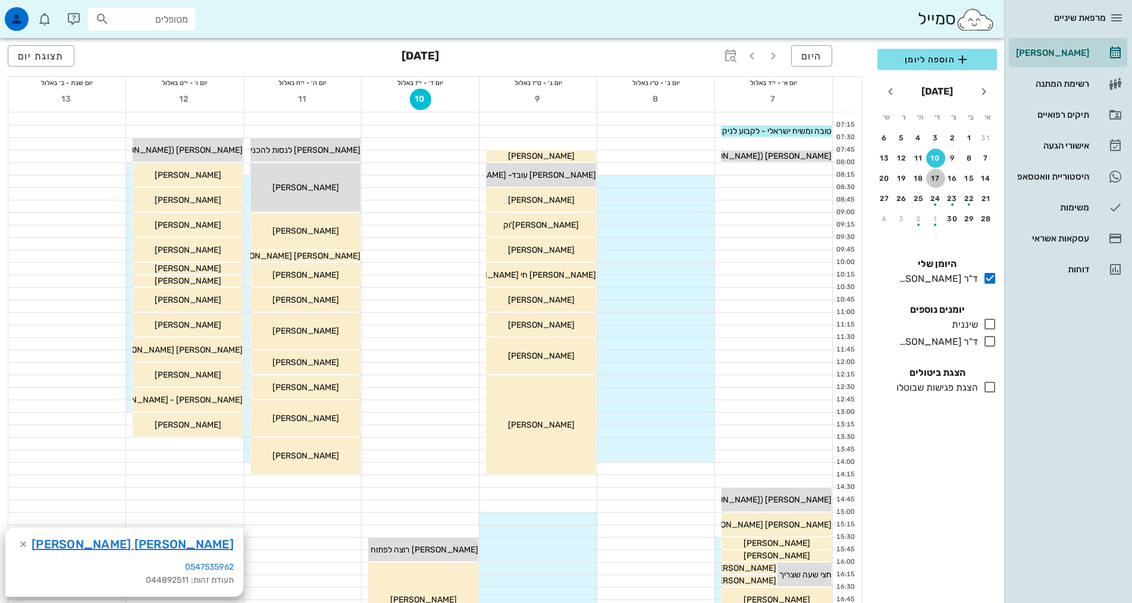
click at [940, 179] on div "17" at bounding box center [935, 178] width 19 height 8
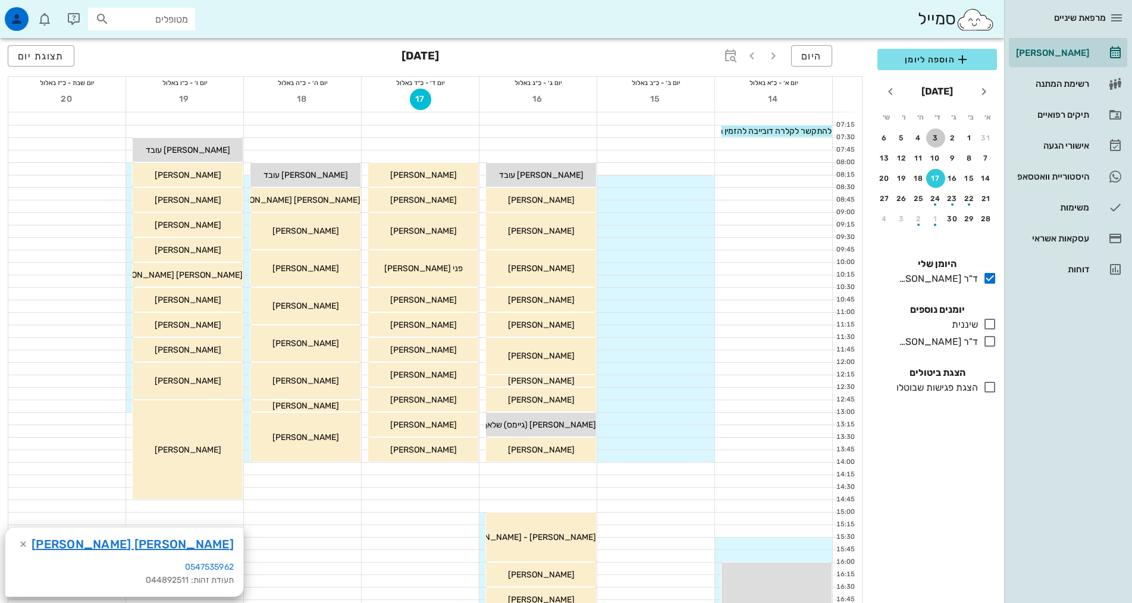
click at [936, 136] on div "3" at bounding box center [935, 138] width 19 height 8
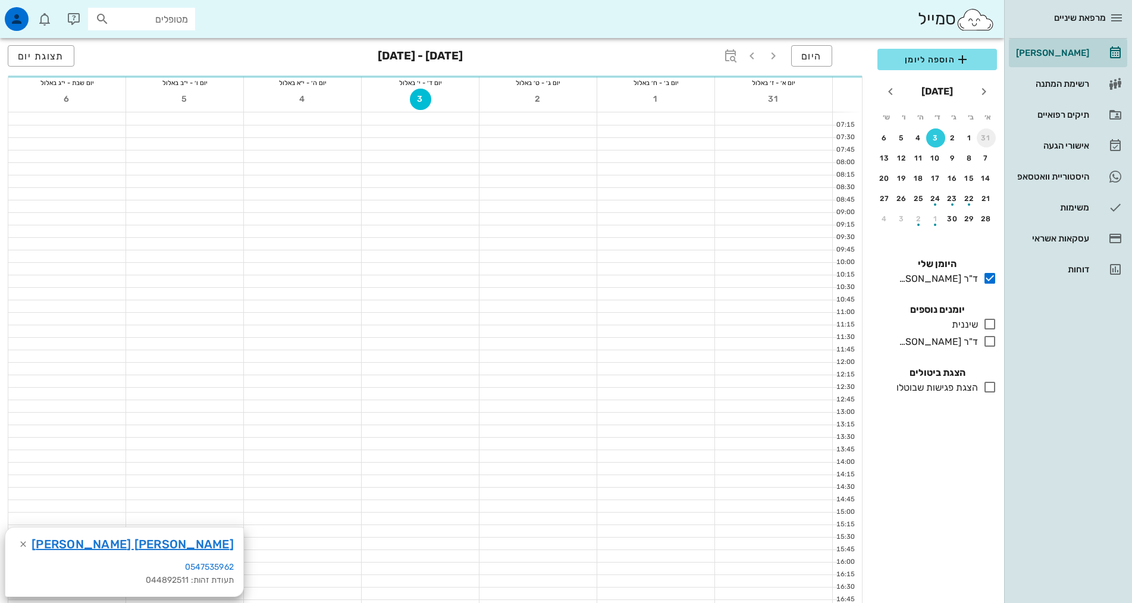
click at [984, 137] on div "31" at bounding box center [986, 138] width 19 height 8
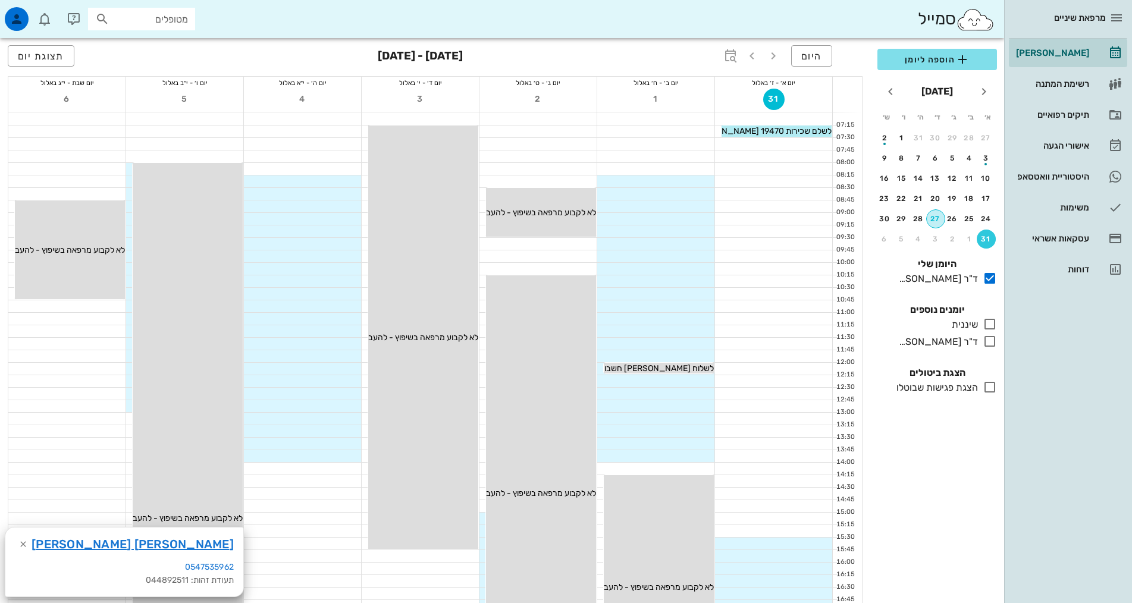
click at [942, 219] on div "27" at bounding box center [936, 219] width 18 height 8
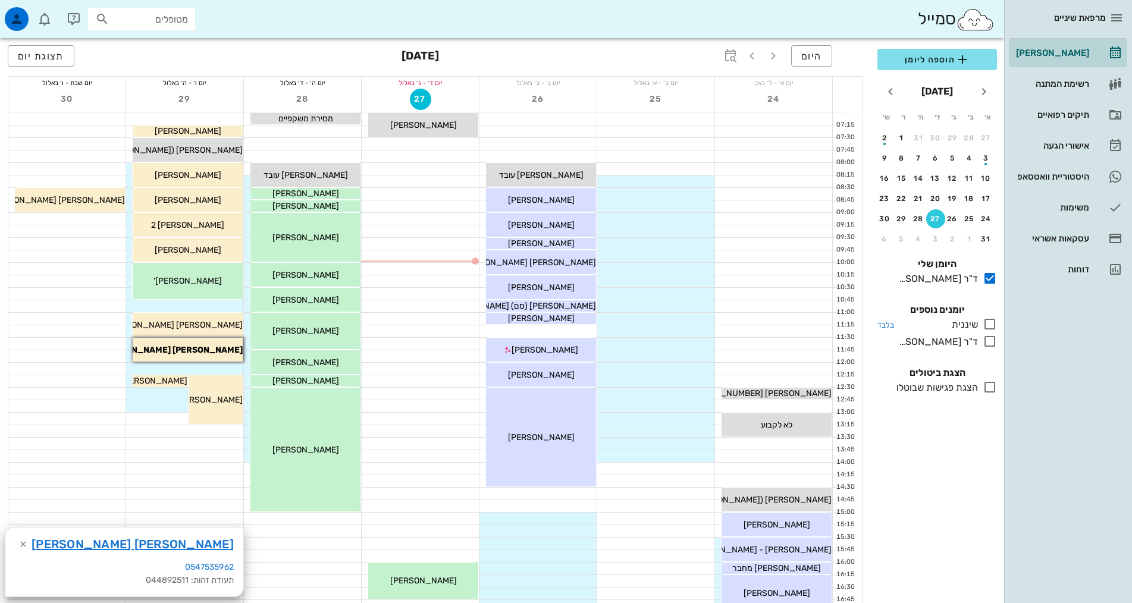
click at [990, 324] on icon at bounding box center [990, 324] width 14 height 14
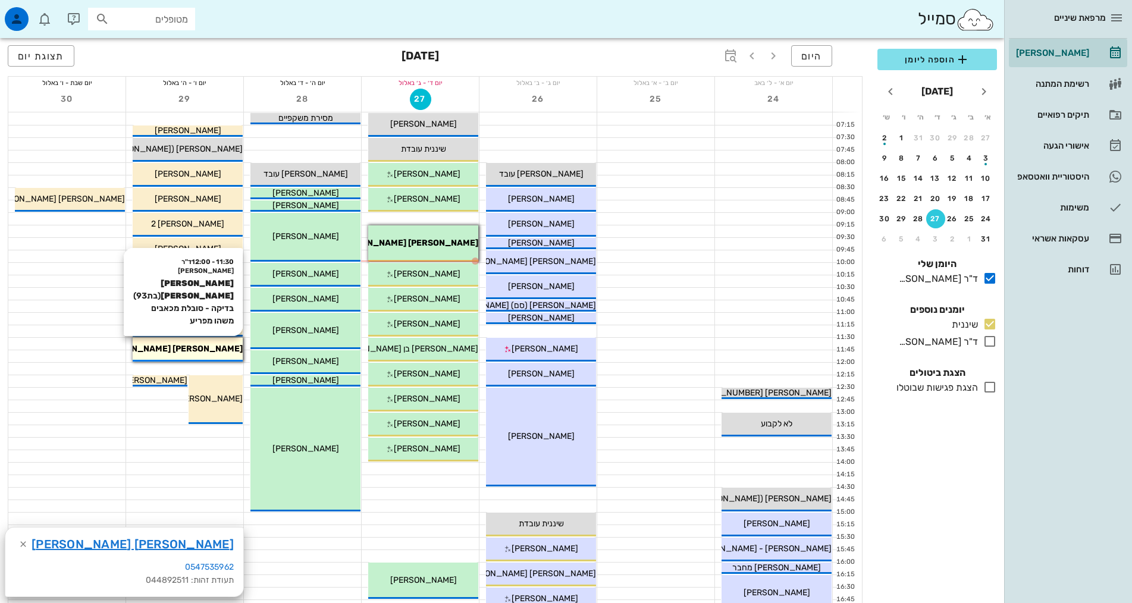
click at [205, 351] on div "[PERSON_NAME] [PERSON_NAME]" at bounding box center [188, 349] width 110 height 12
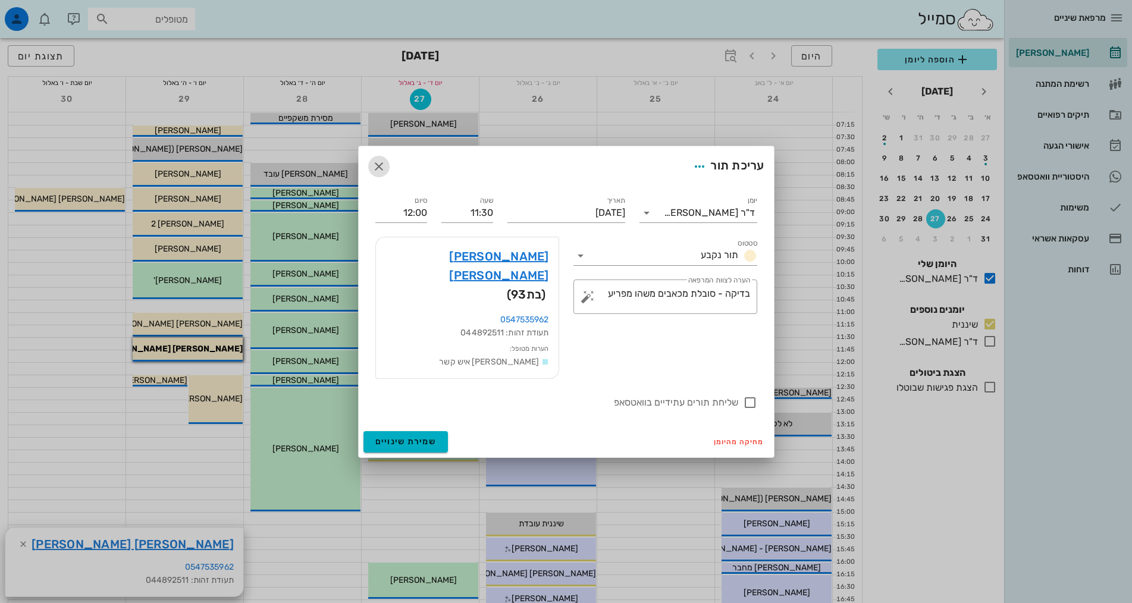
click at [383, 174] on icon "button" at bounding box center [379, 166] width 14 height 14
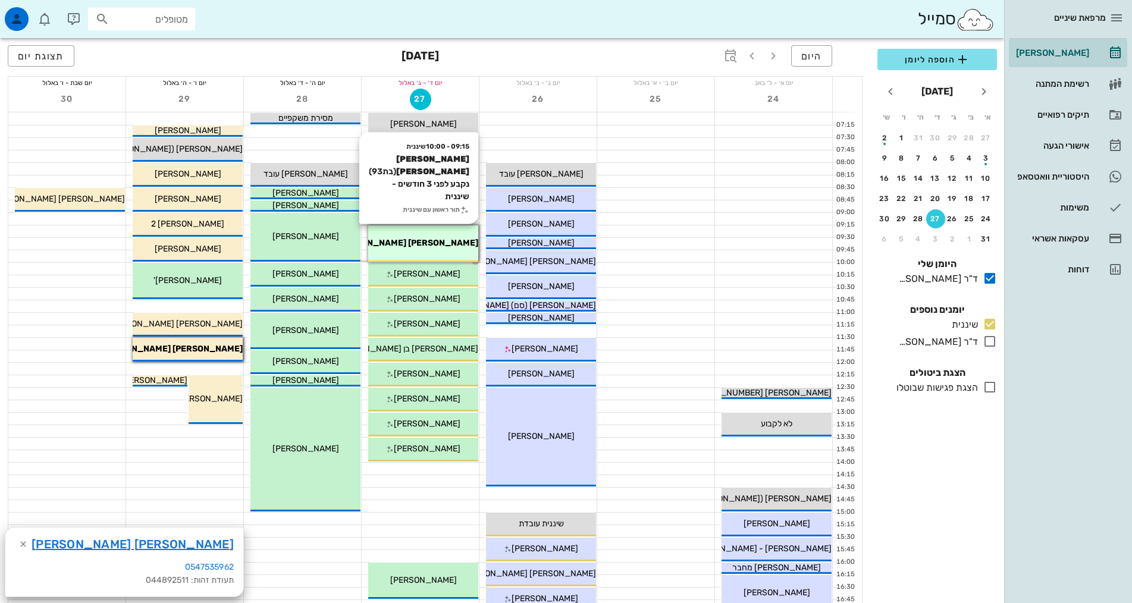
click at [447, 246] on div "[PERSON_NAME] [PERSON_NAME]" at bounding box center [423, 243] width 110 height 12
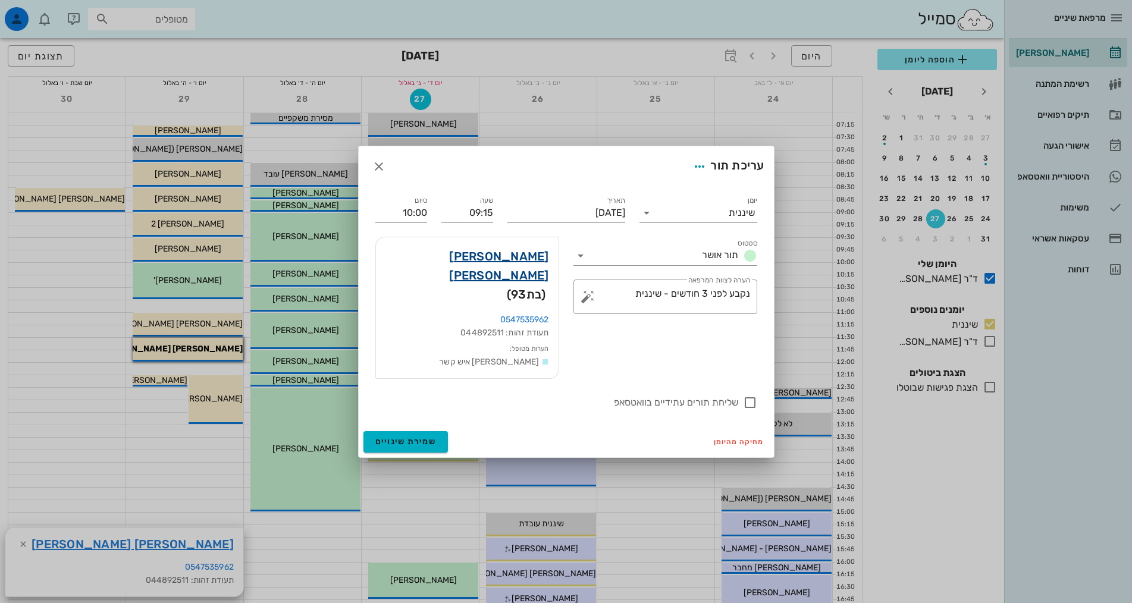
click at [507, 276] on link "[PERSON_NAME] [PERSON_NAME]" at bounding box center [467, 266] width 164 height 38
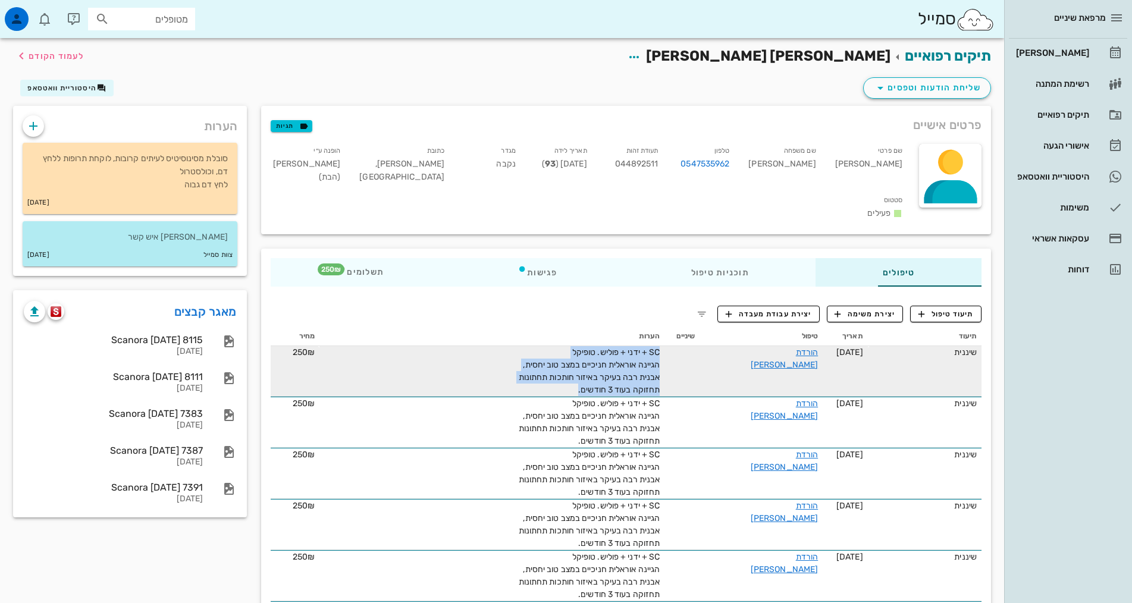
drag, startPoint x: 591, startPoint y: 370, endPoint x: 672, endPoint y: 336, distance: 87.2
click at [672, 346] on tr "שיננית [DATE] הורדת [PERSON_NAME] SC + ידני + פוליש. טופיקל הגיינה אוראלית חניכ…" at bounding box center [626, 371] width 711 height 51
click at [629, 354] on div "SC + ידני + פוליש. טופיקל הגיינה אוראלית חניכיים במצב טוב יחסית, אבנית רבה בעיק…" at bounding box center [526, 371] width 268 height 50
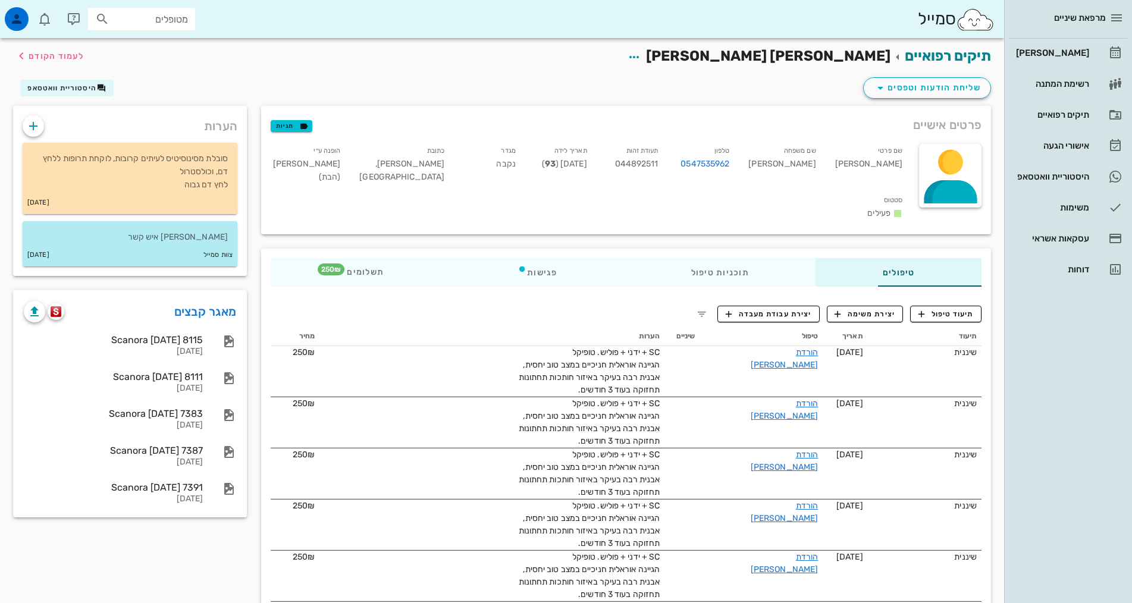
drag, startPoint x: 566, startPoint y: 371, endPoint x: 682, endPoint y: 324, distance: 125.1
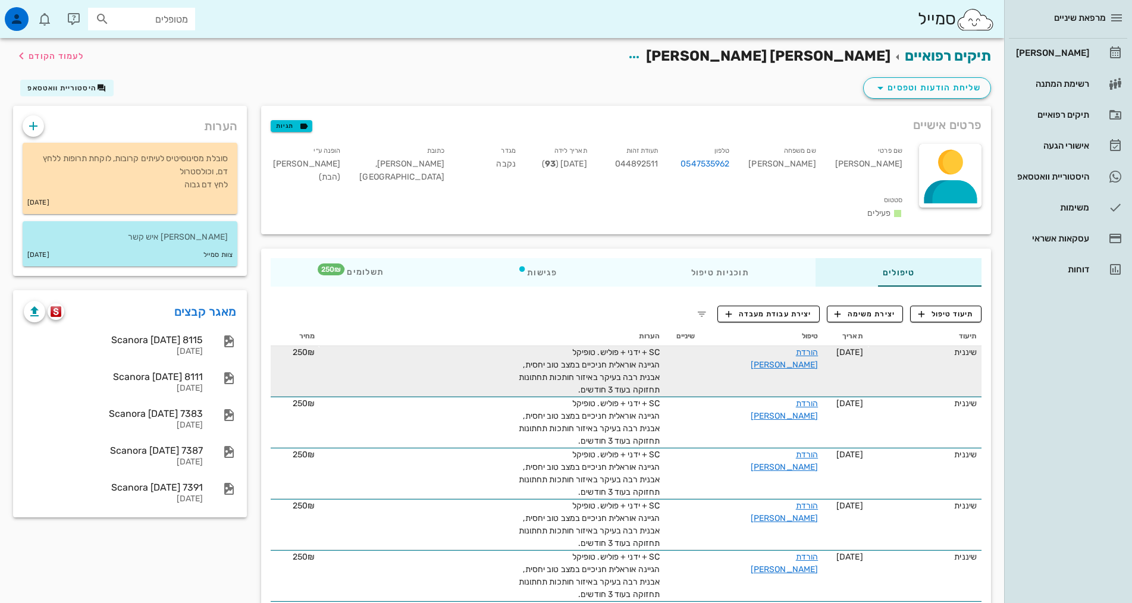
click at [636, 356] on span "SC + ידני + פוליש. טופיקל הגיינה אוראלית חניכיים במצב טוב יחסית, אבנית רבה בעיק…" at bounding box center [590, 371] width 142 height 48
drag, startPoint x: 636, startPoint y: 356, endPoint x: 677, endPoint y: 349, distance: 42.2
click at [677, 349] on td at bounding box center [681, 371] width 35 height 51
drag, startPoint x: 570, startPoint y: 372, endPoint x: 655, endPoint y: 335, distance: 92.9
click at [655, 346] on td "SC + ידני + פוליש. טופיקל הגיינה אוראלית חניכיים במצב טוב יחסית, אבנית רבה בעיק…" at bounding box center [491, 371] width 345 height 51
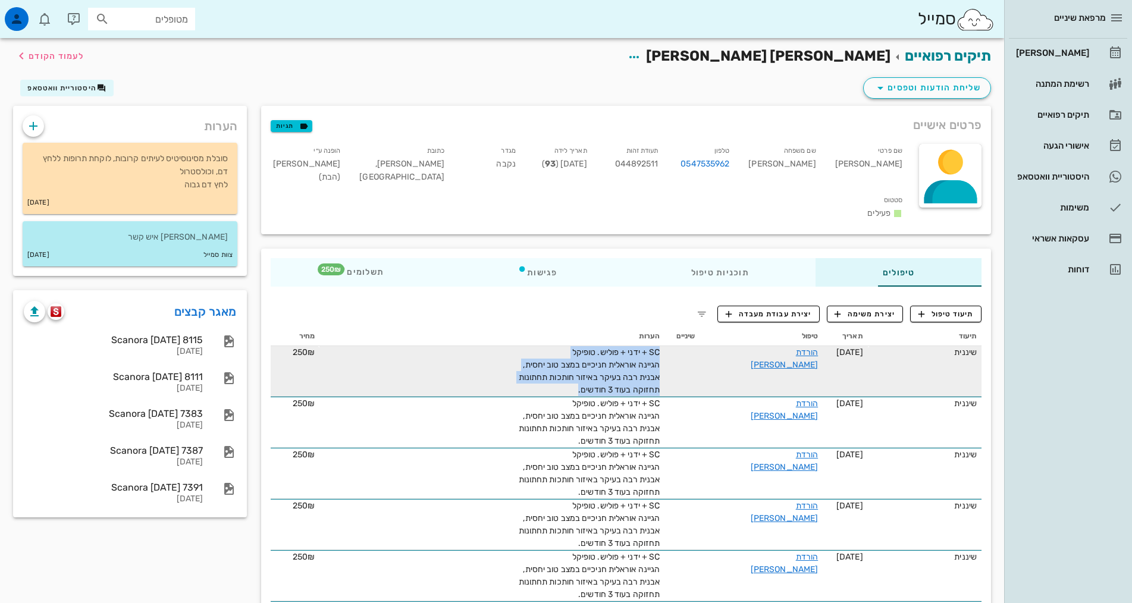
copy span "SC + ידני + פוליש. טופיקל הגיינה אוראלית חניכיים במצב טוב יחסית, אבנית רבה בעיק…"
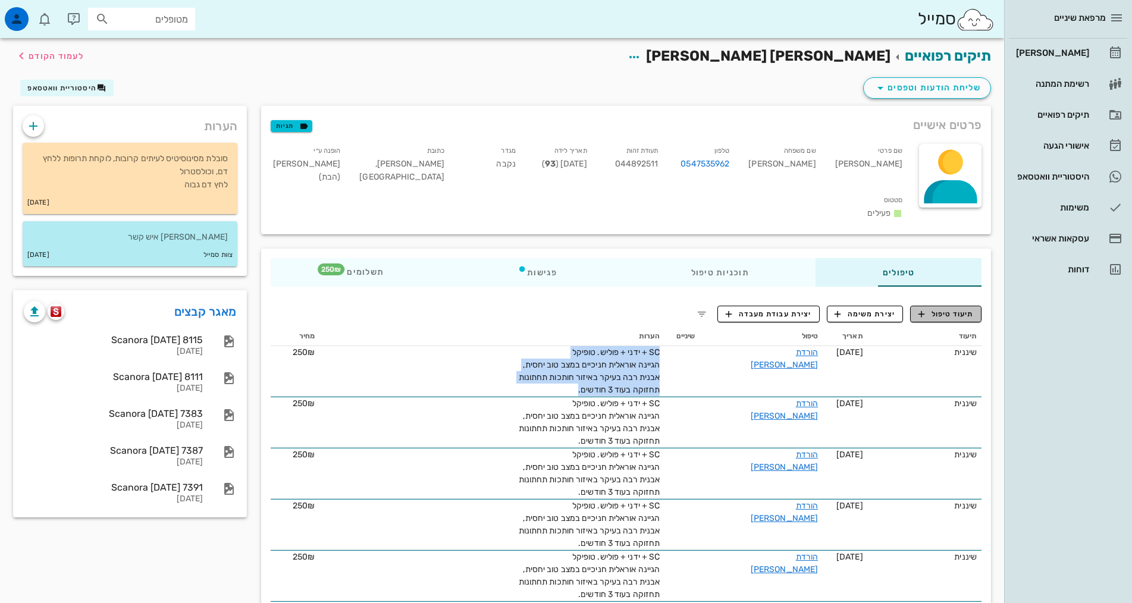
click at [939, 309] on span "תיעוד טיפול" at bounding box center [945, 314] width 55 height 11
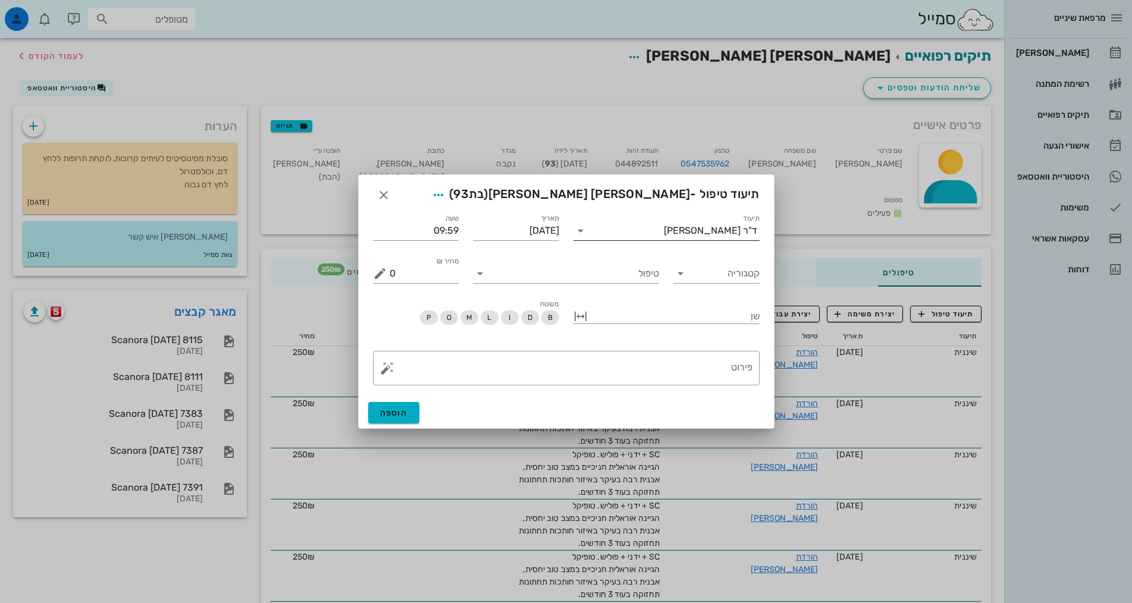
click at [743, 231] on div "ד"ר [PERSON_NAME]" at bounding box center [710, 230] width 93 height 11
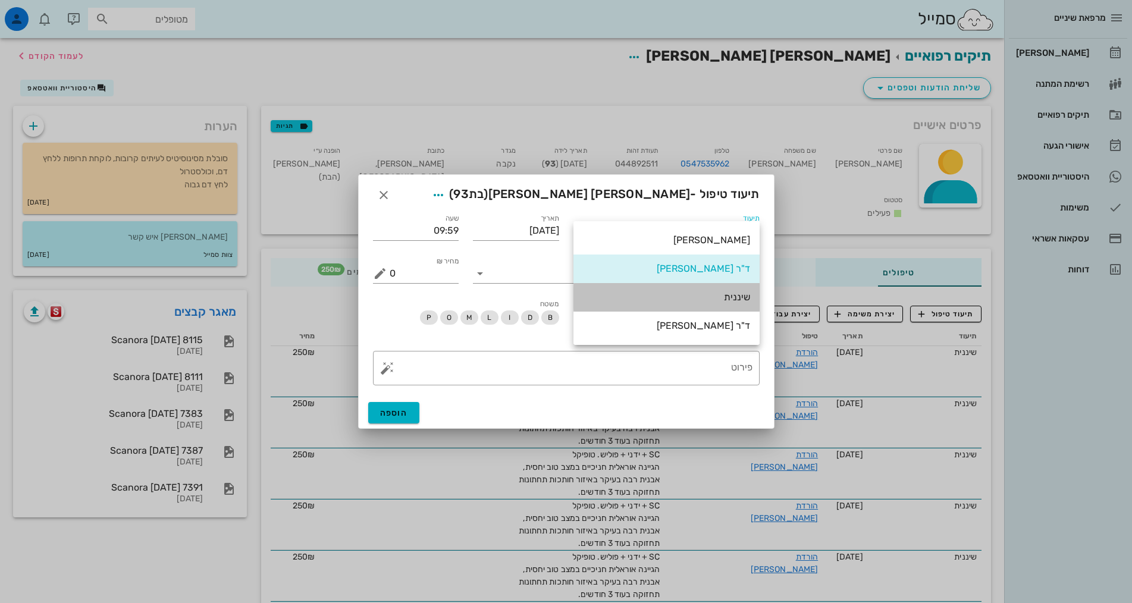
click at [735, 295] on div "שיננית" at bounding box center [666, 296] width 167 height 11
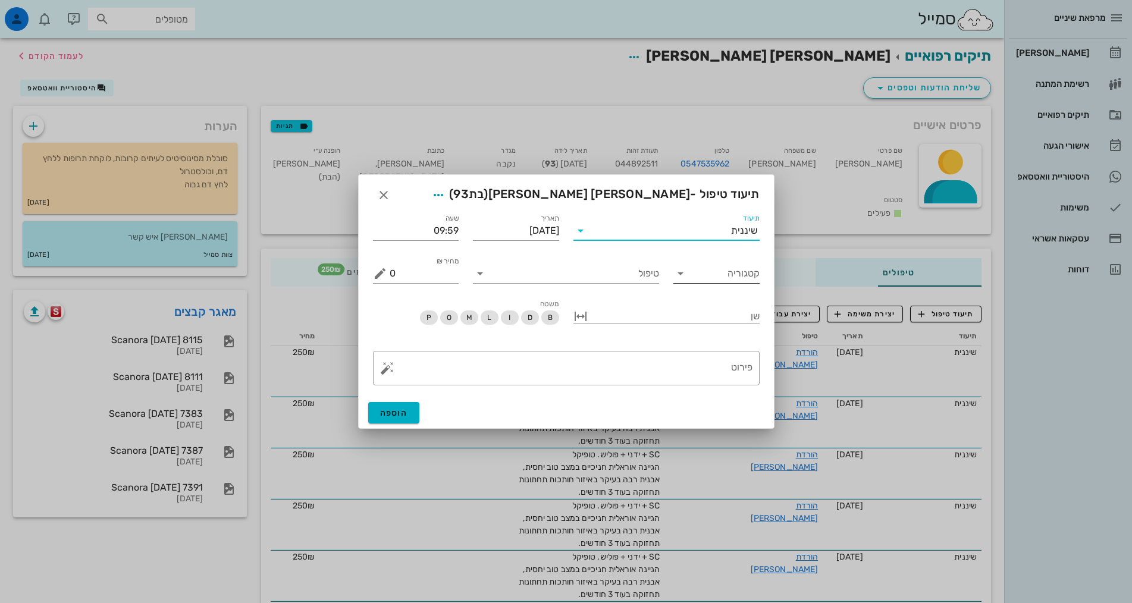
click at [748, 272] on input "קטגוריה" at bounding box center [725, 273] width 67 height 19
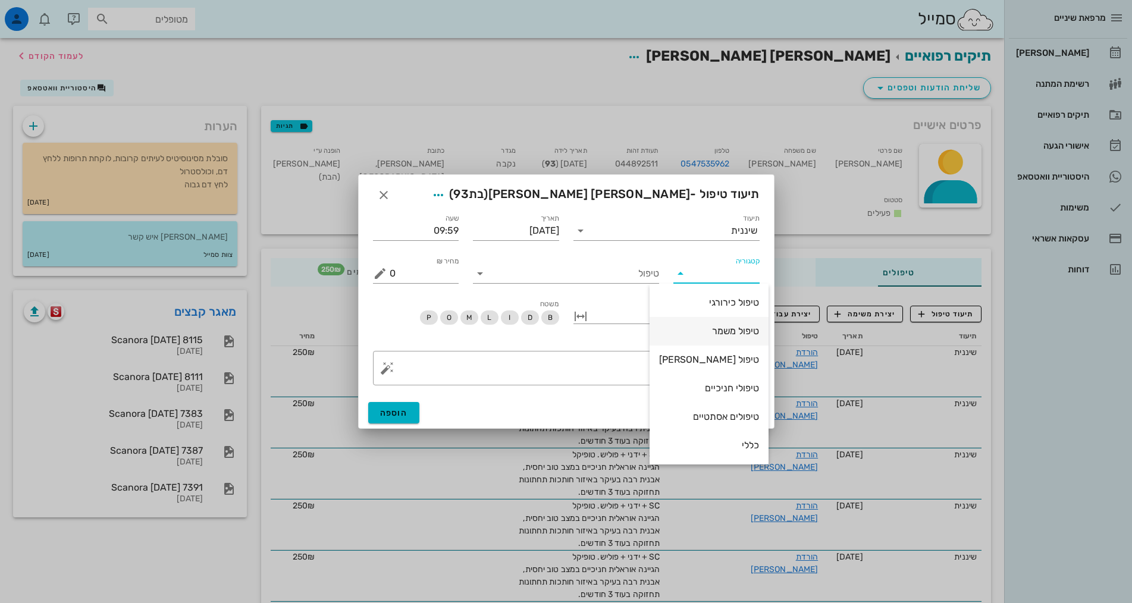
scroll to position [114, 0]
click at [740, 385] on div "שיננית" at bounding box center [709, 387] width 100 height 11
type input "שיננית"
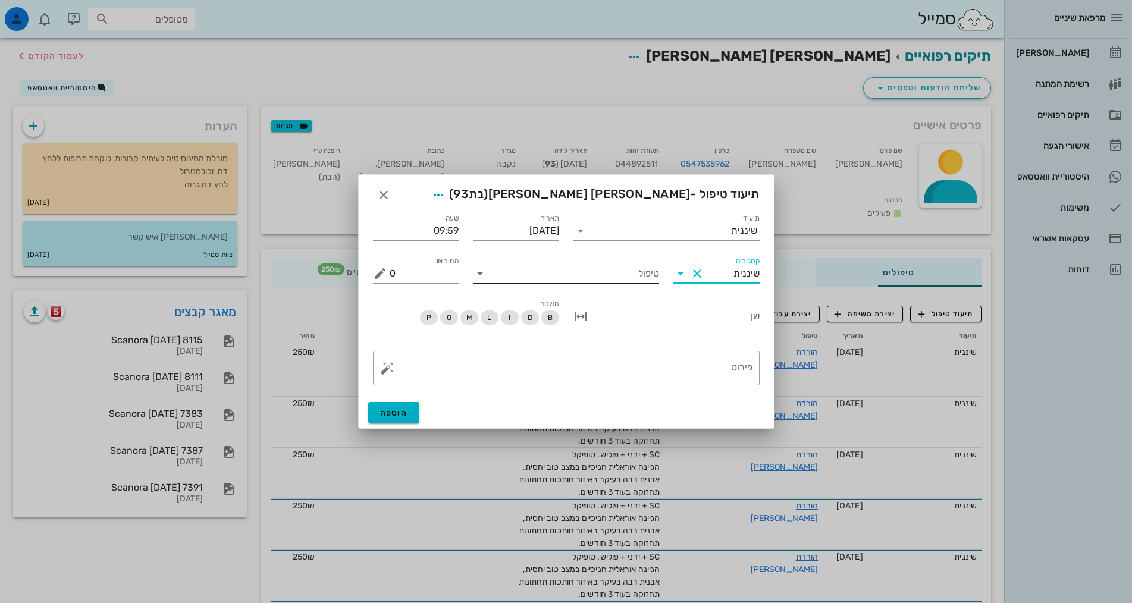
click at [629, 278] on input "טיפול" at bounding box center [575, 273] width 170 height 19
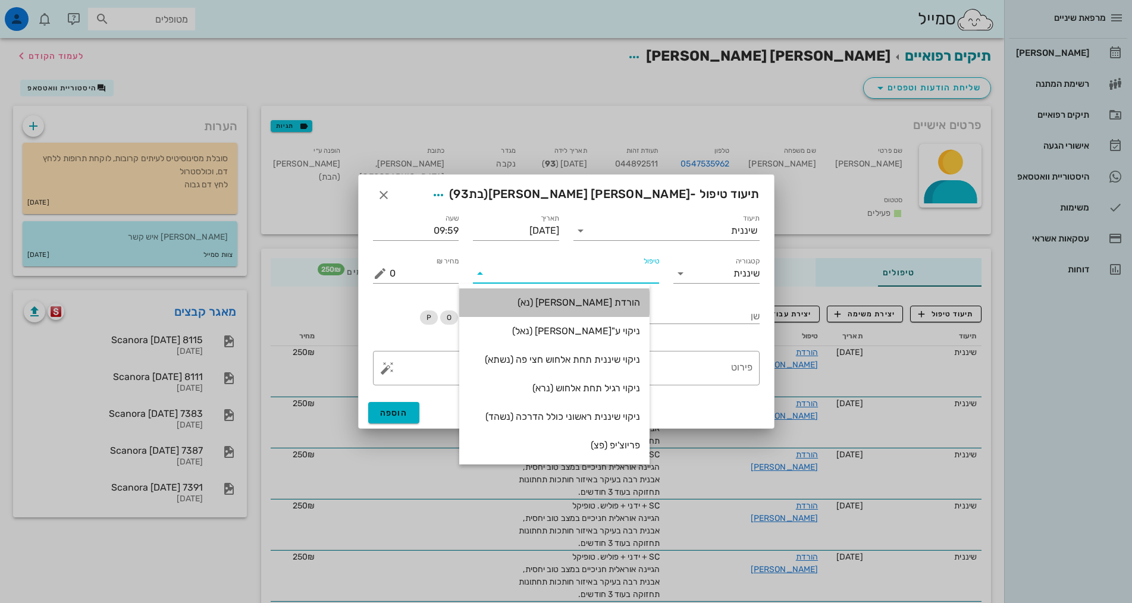
click at [634, 303] on div "הורדת [PERSON_NAME] (נא)" at bounding box center [554, 302] width 171 height 11
type input "250"
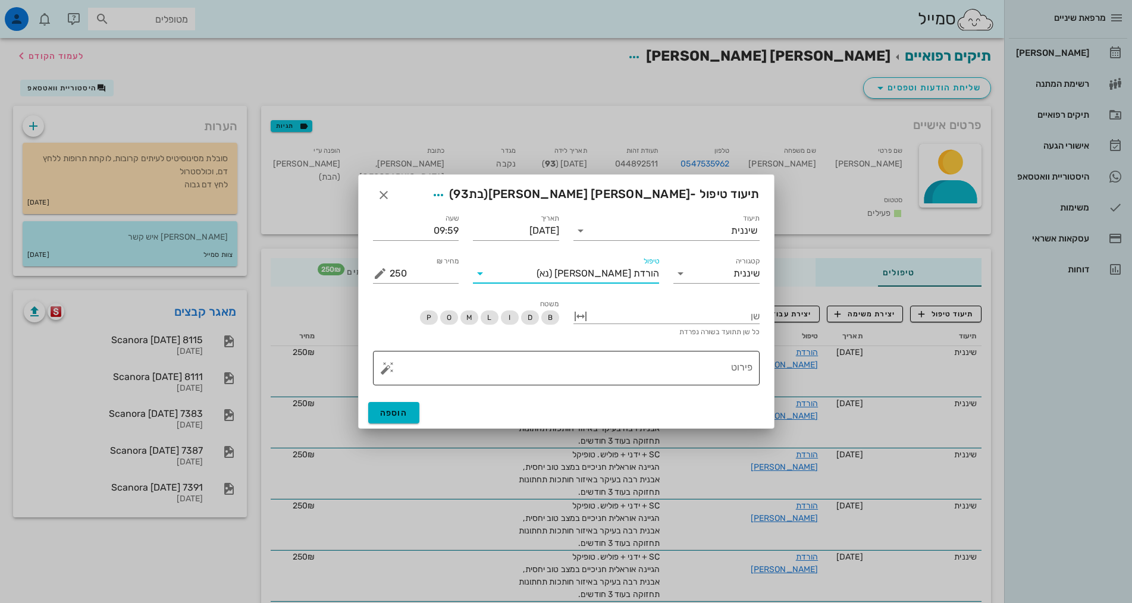
click at [633, 371] on textarea "פירוט" at bounding box center [571, 371] width 363 height 29
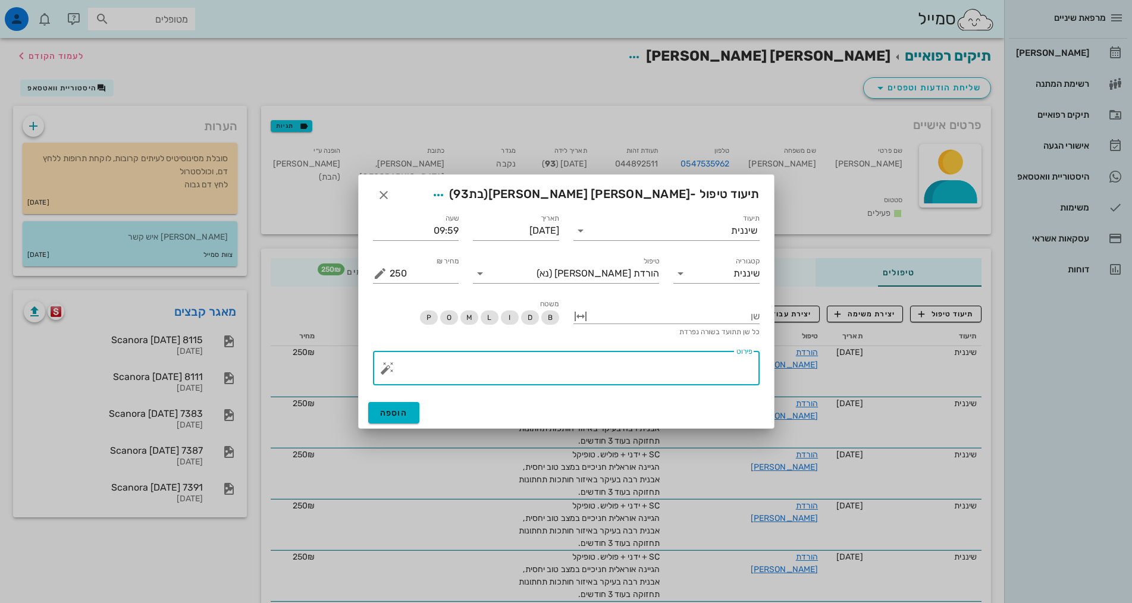
click at [633, 371] on textarea "פירוט" at bounding box center [571, 371] width 363 height 29
paste textarea "SC + ידני + פוליש. טופיקל הגיינה אוראלית חניכיים במצב טוב יחסית, אבנית רבה בעיק…"
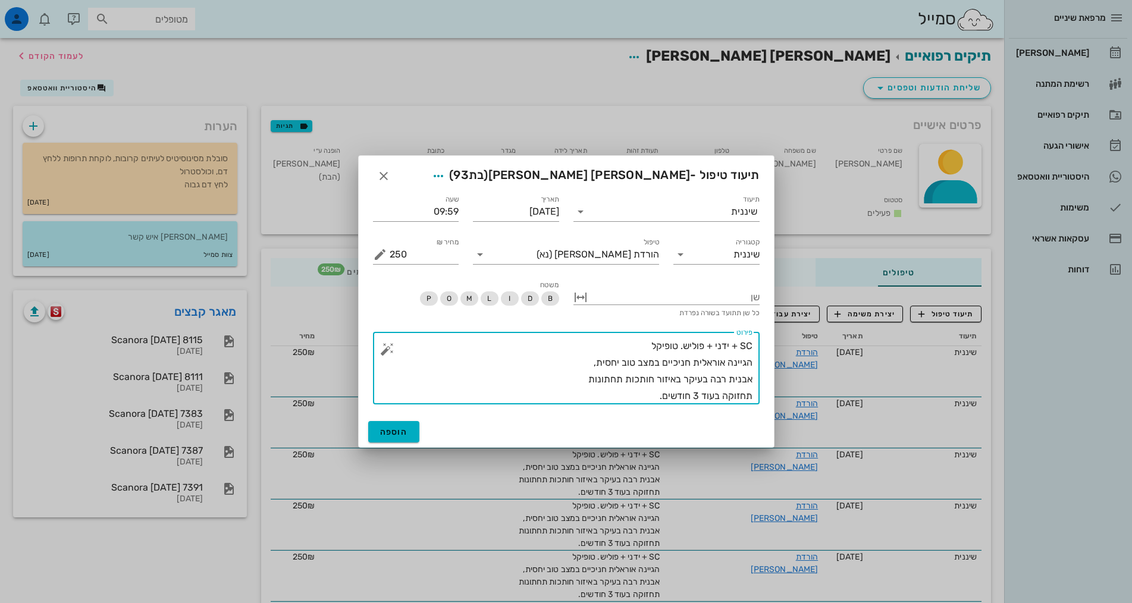
click at [699, 396] on textarea "SC + ידני + פוליש. טופיקל הגיינה אוראלית חניכיים במצב טוב יחסית, אבנית רבה בעיק…" at bounding box center [571, 371] width 363 height 67
type textarea "SC + ידני + פוליש. טופיקל הגיינה אוראלית חניכיים במצב טוב יחסית, אבנית רבה בעיק…"
click at [394, 431] on span "הוספה" at bounding box center [394, 432] width 28 height 10
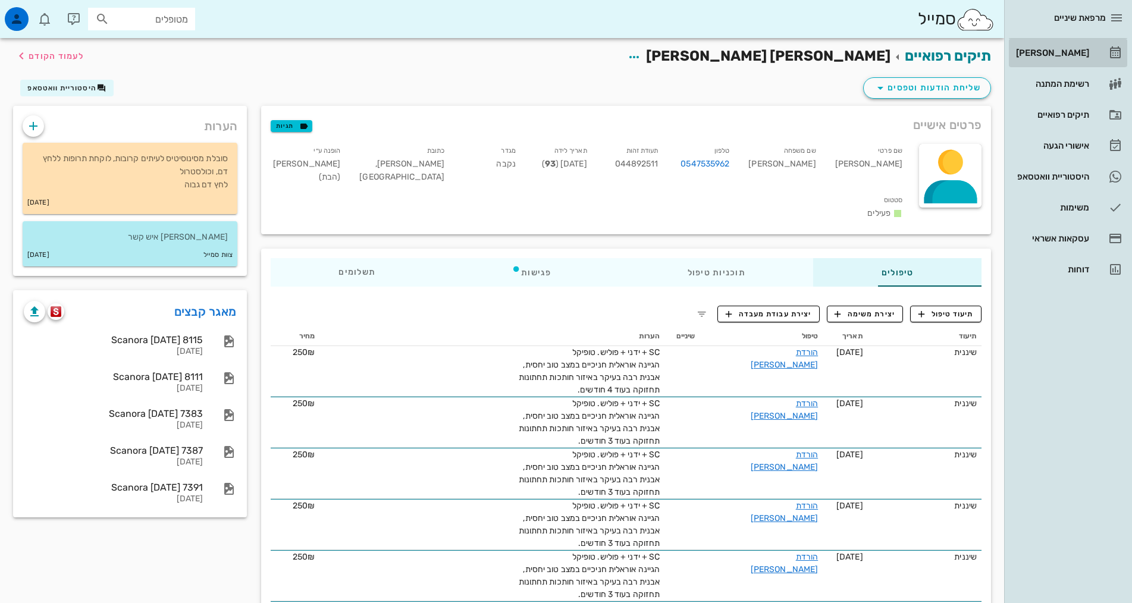
click at [1063, 59] on div "[PERSON_NAME]" at bounding box center [1052, 52] width 76 height 19
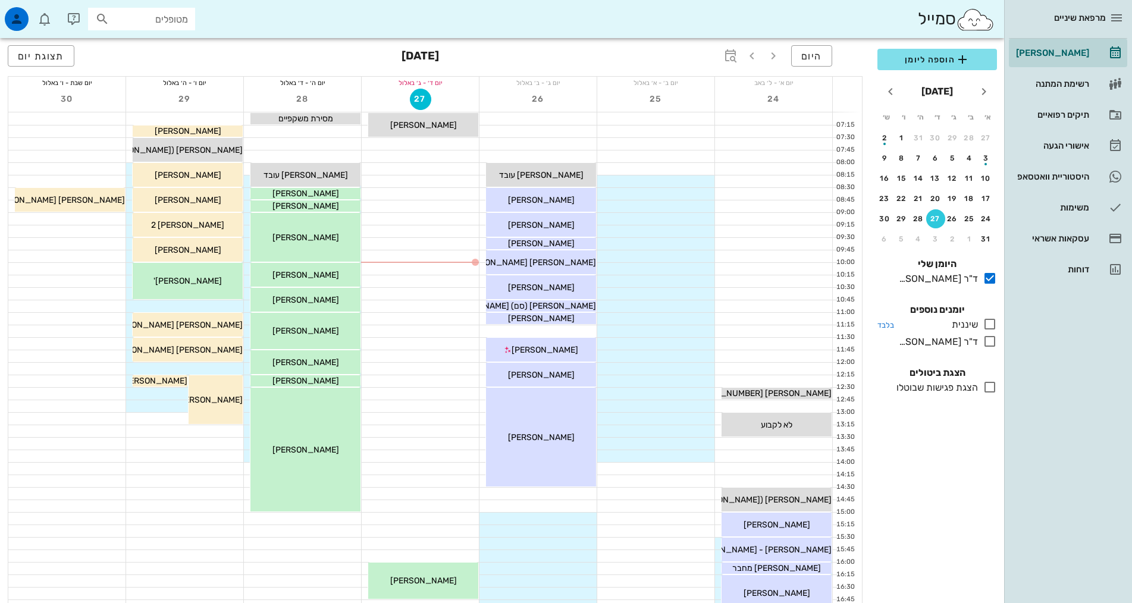
click at [987, 323] on icon at bounding box center [990, 324] width 14 height 14
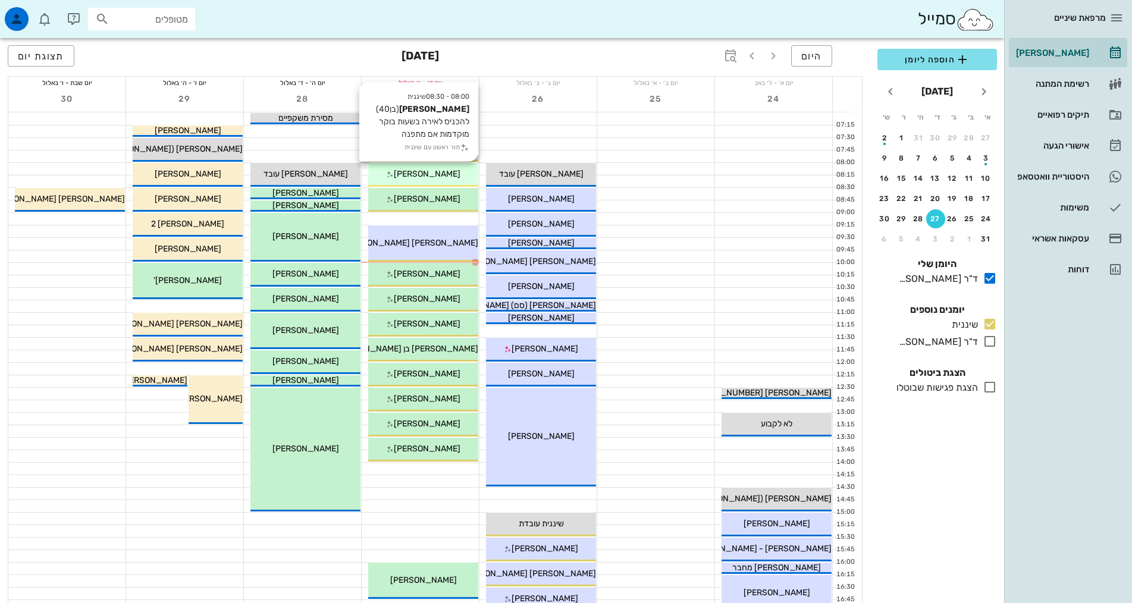
click at [445, 170] on span "[PERSON_NAME]" at bounding box center [427, 174] width 67 height 10
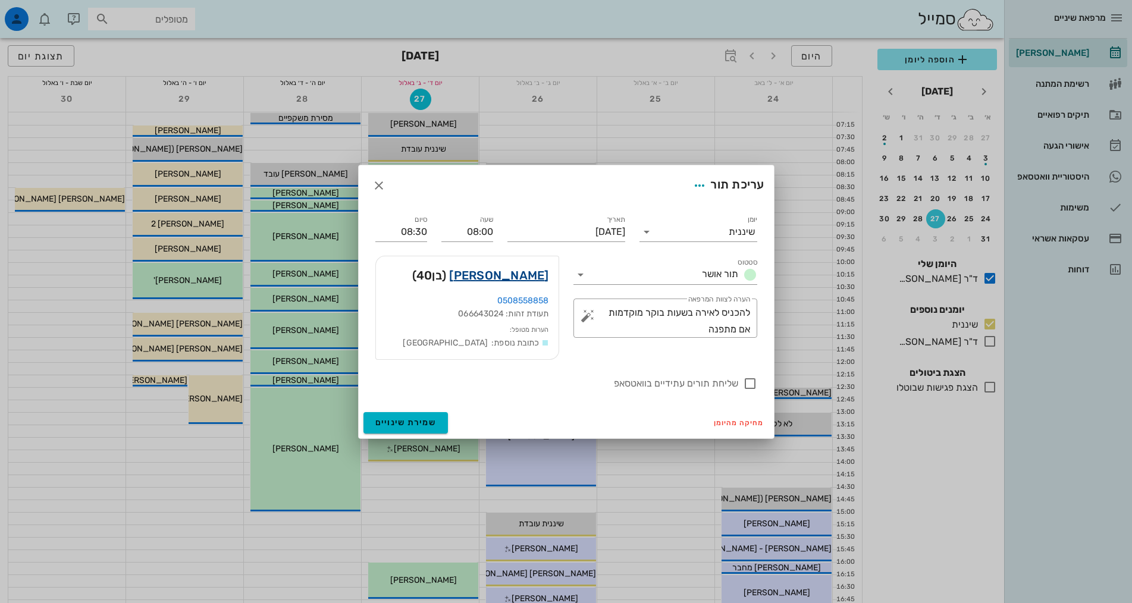
click at [522, 272] on link "[PERSON_NAME]" at bounding box center [498, 275] width 99 height 19
